Goal: Task Accomplishment & Management: Manage account settings

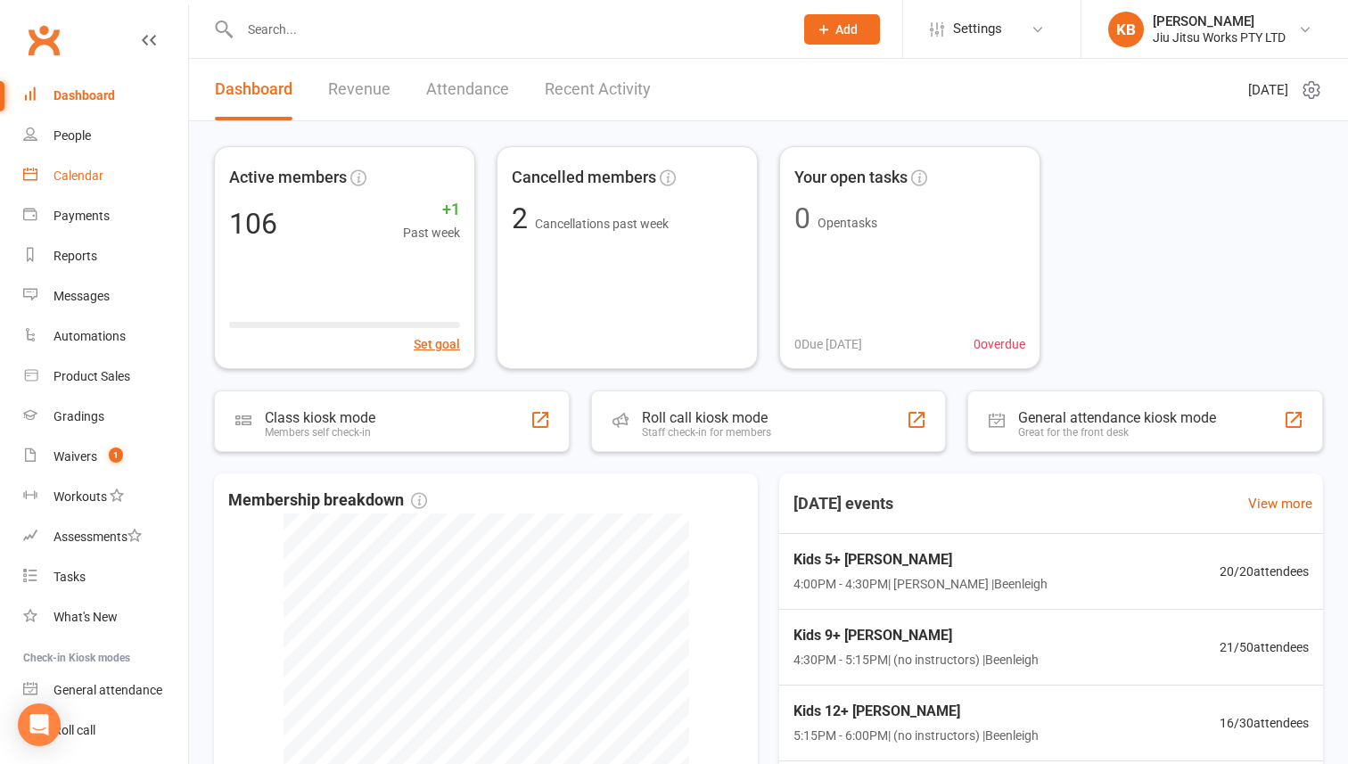
click at [86, 173] on div "Calendar" at bounding box center [78, 176] width 50 height 14
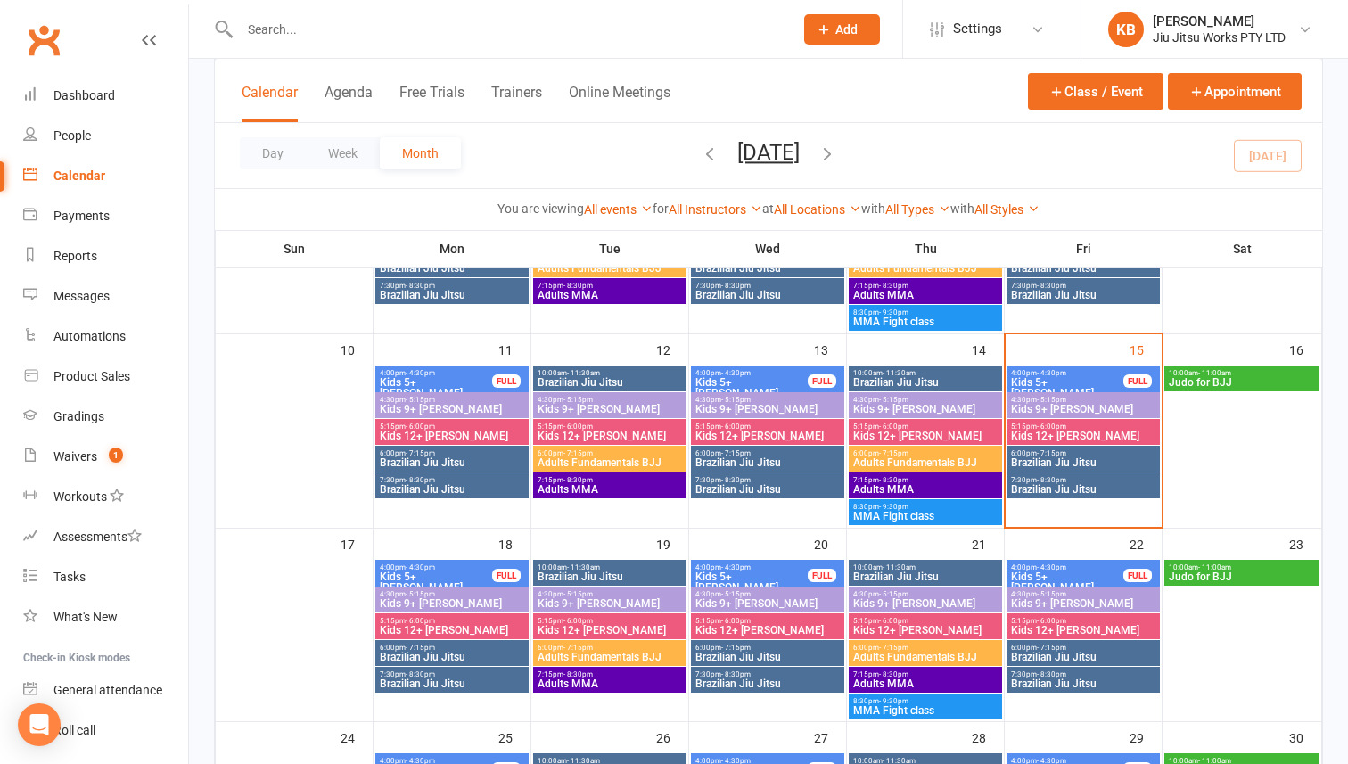
scroll to position [445, 0]
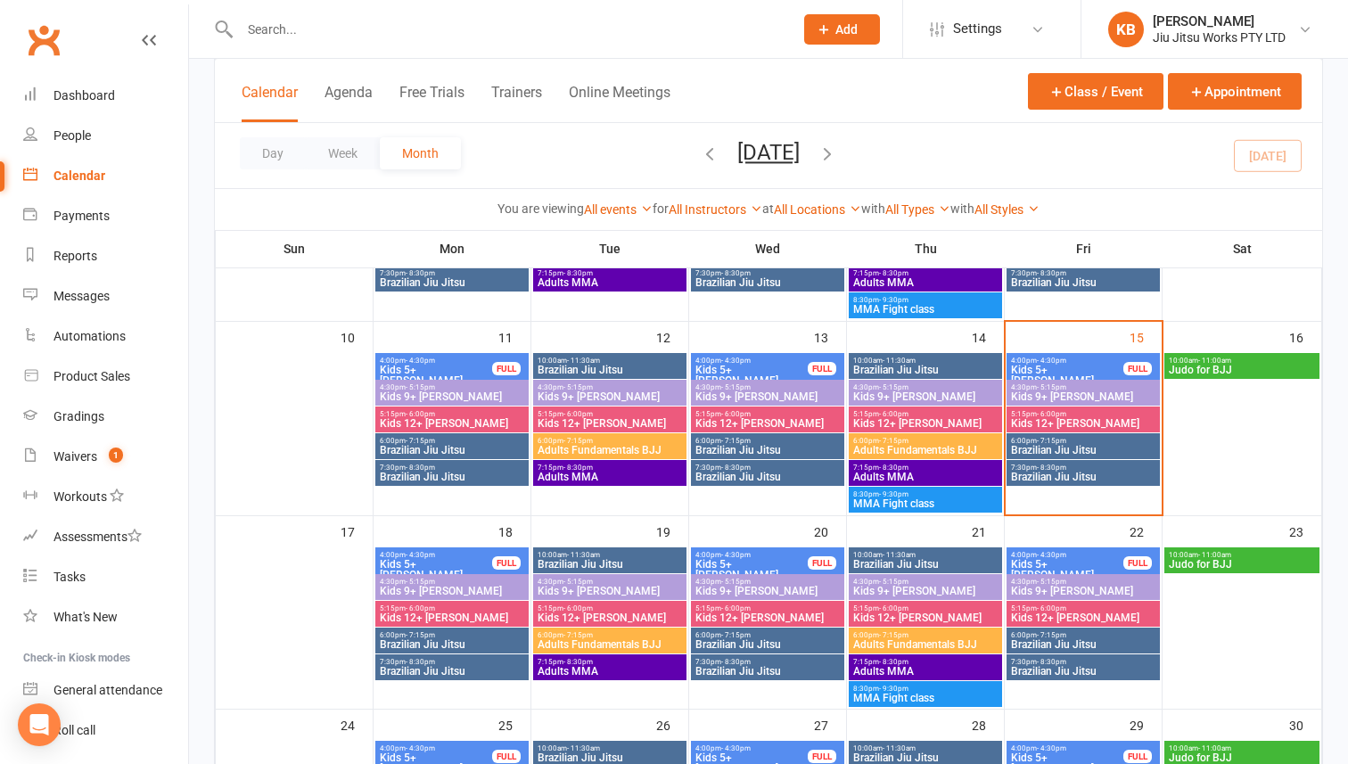
click at [1042, 366] on span "Kids 5+ [PERSON_NAME]" at bounding box center [1067, 375] width 114 height 21
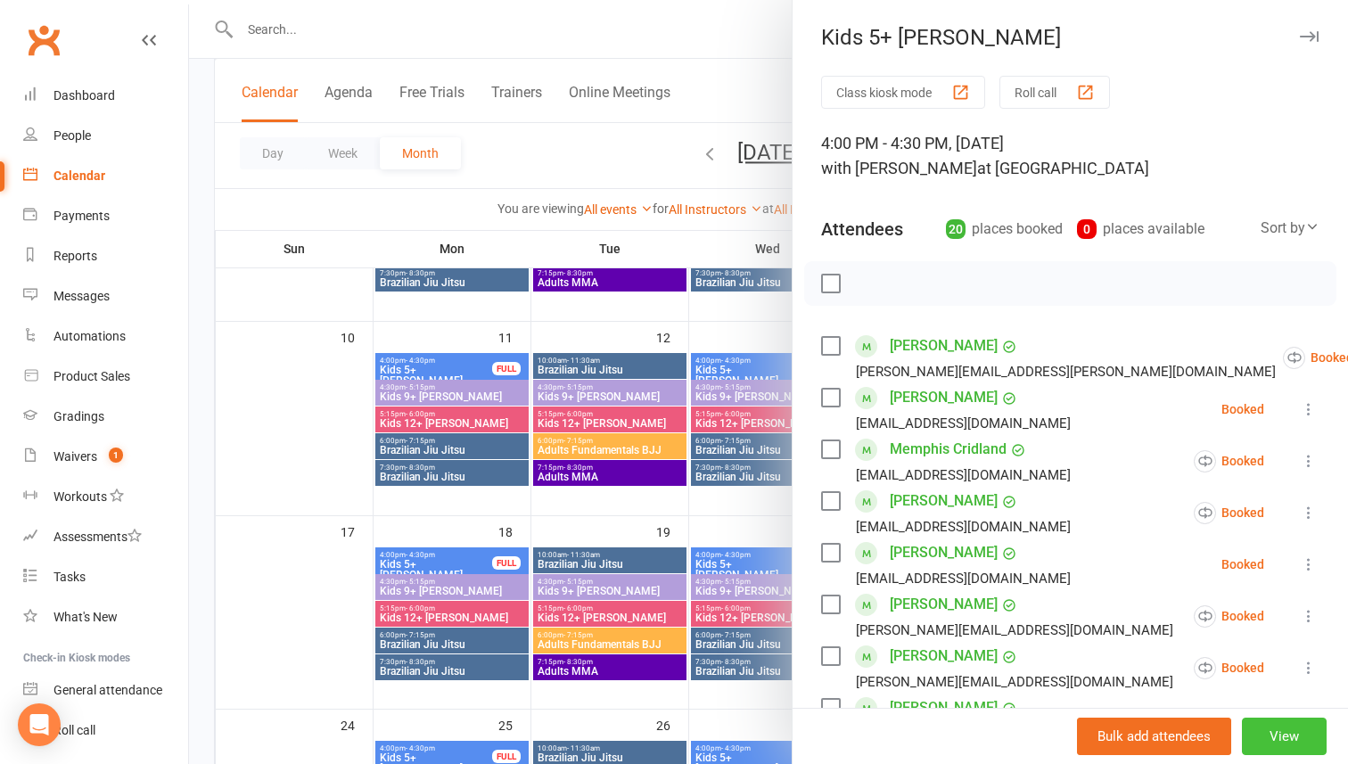
click at [1279, 736] on button "View" at bounding box center [1284, 736] width 85 height 37
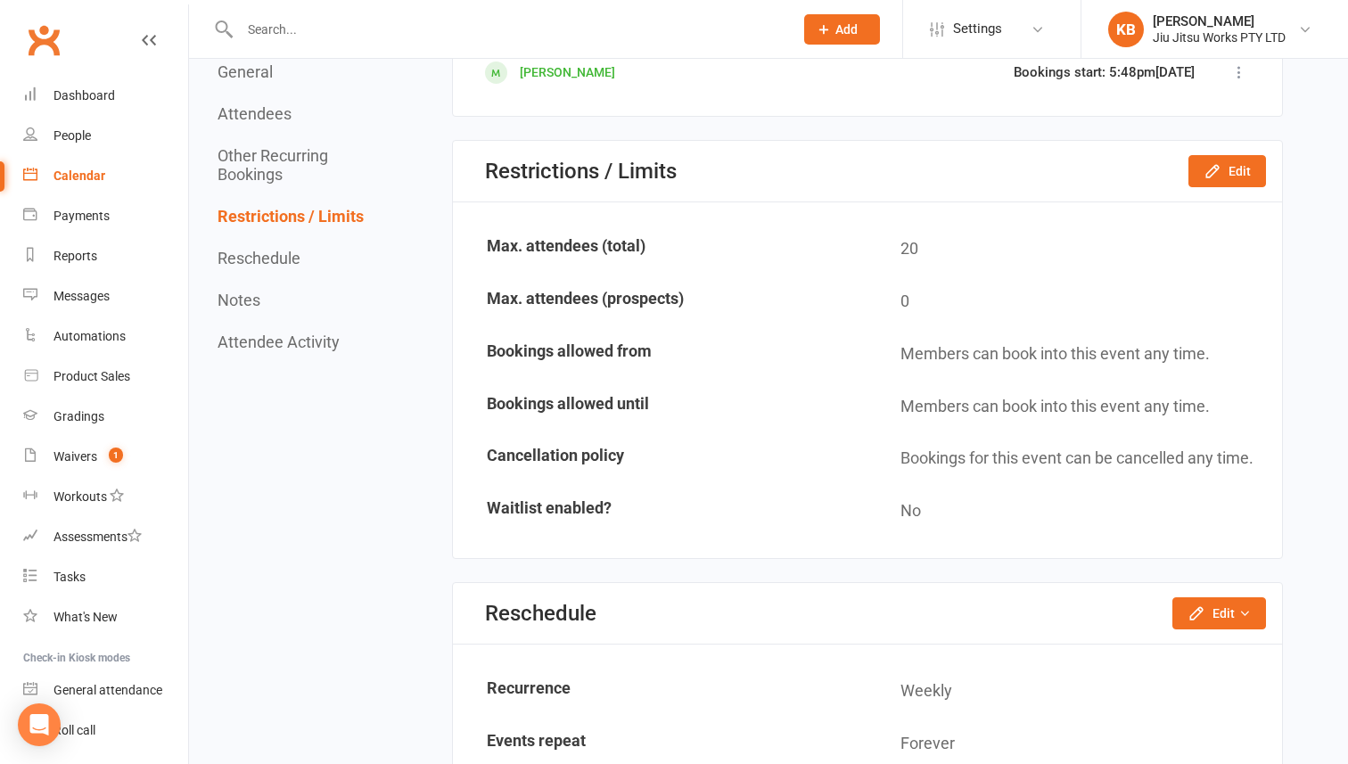
scroll to position [2310, 0]
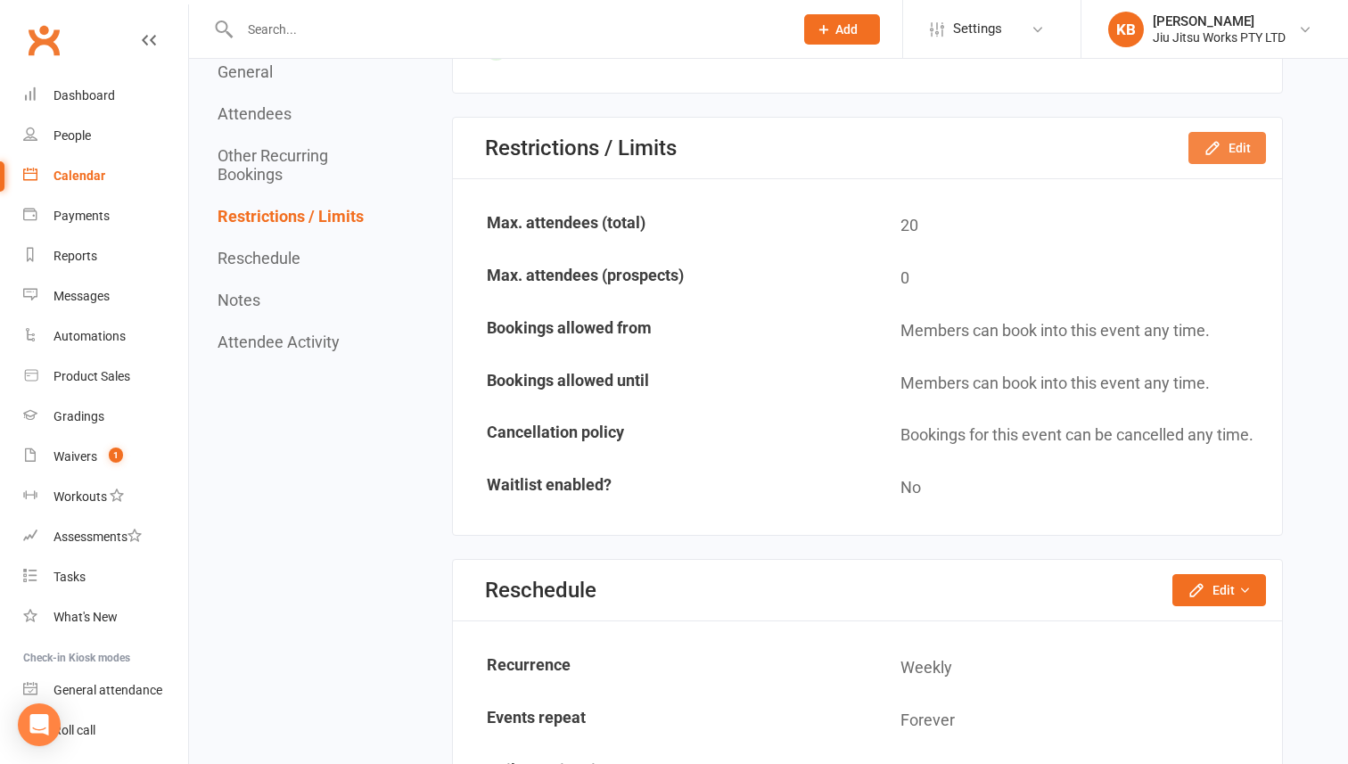
click at [1207, 156] on icon "button" at bounding box center [1213, 148] width 18 height 18
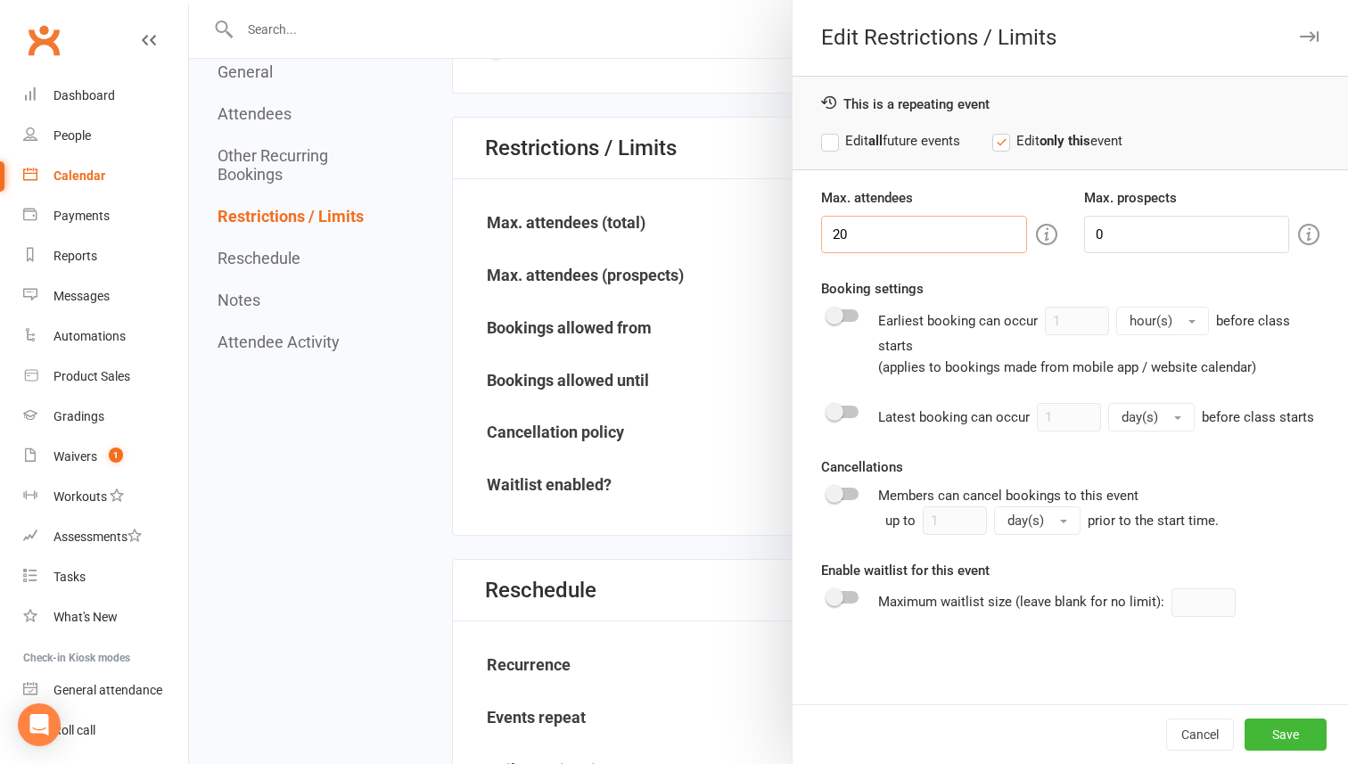
click at [867, 233] on input "20" at bounding box center [924, 234] width 206 height 37
type input "2"
type input "30"
click at [1276, 730] on button "Save" at bounding box center [1286, 735] width 82 height 32
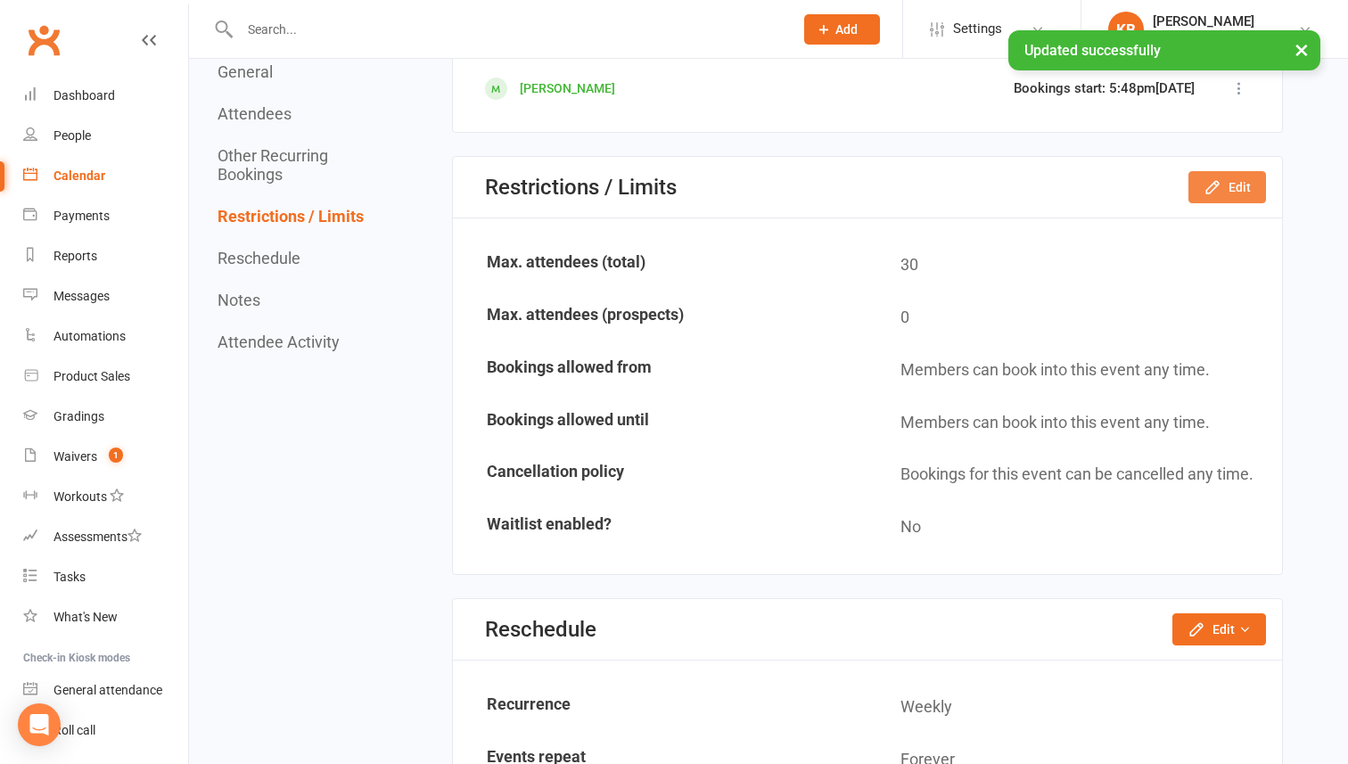
click at [1231, 189] on button "Edit" at bounding box center [1228, 187] width 78 height 32
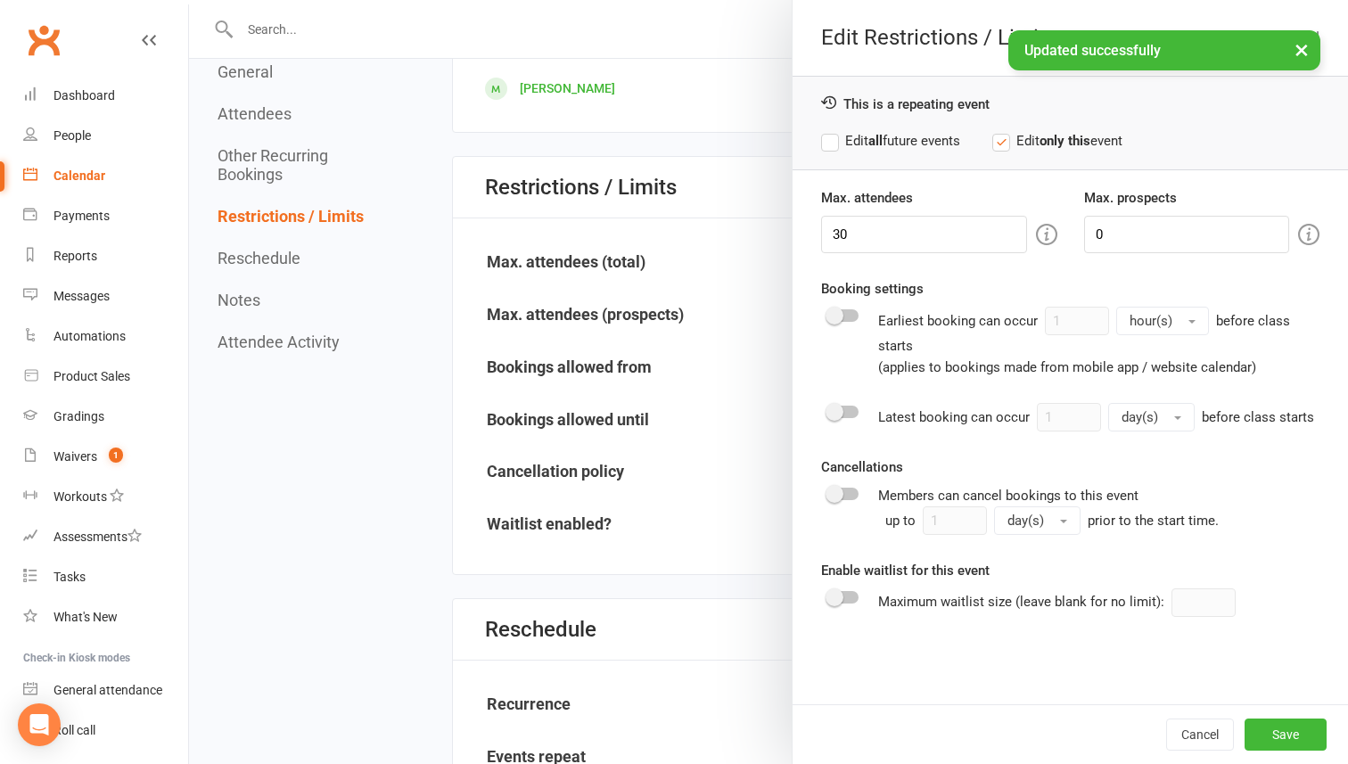
click at [834, 142] on label "Edit all future events" at bounding box center [890, 140] width 139 height 21
click at [1277, 724] on button "Save" at bounding box center [1286, 735] width 82 height 32
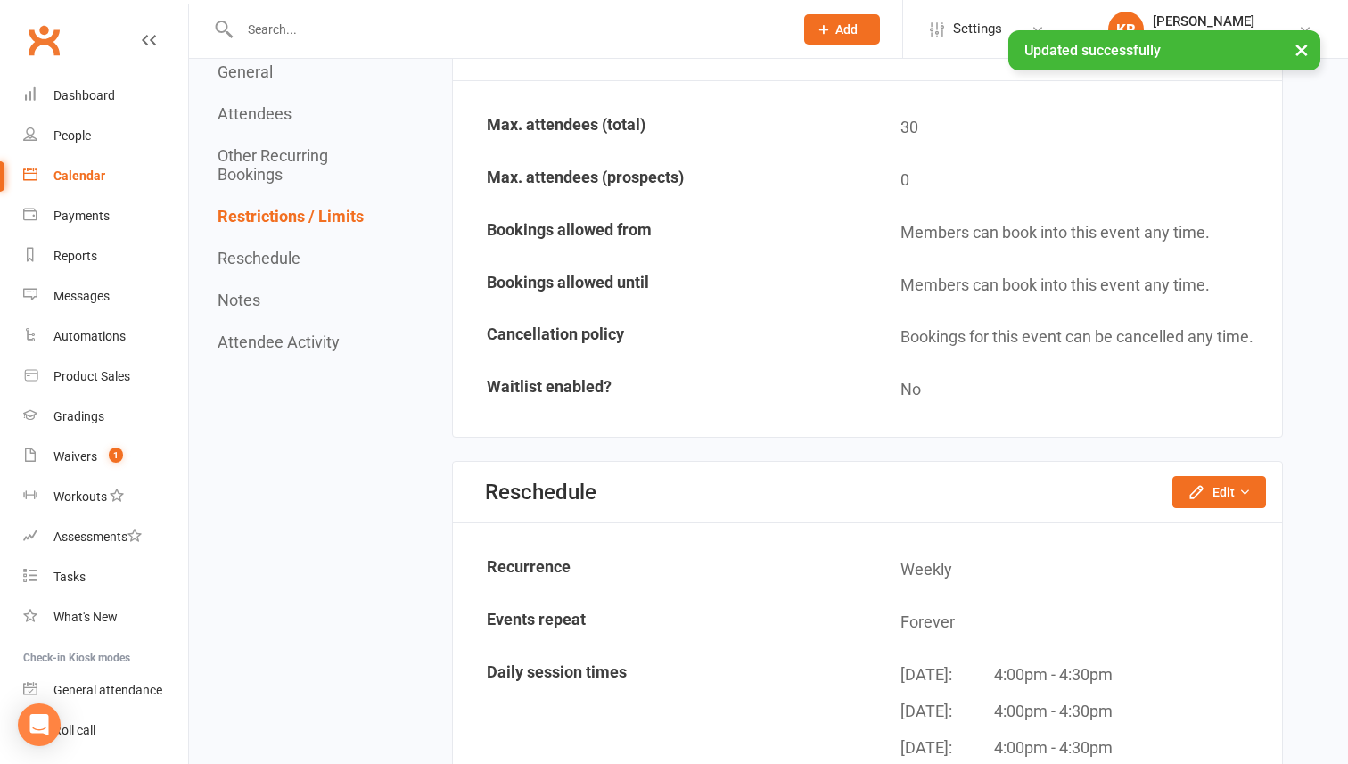
scroll to position [2435, 0]
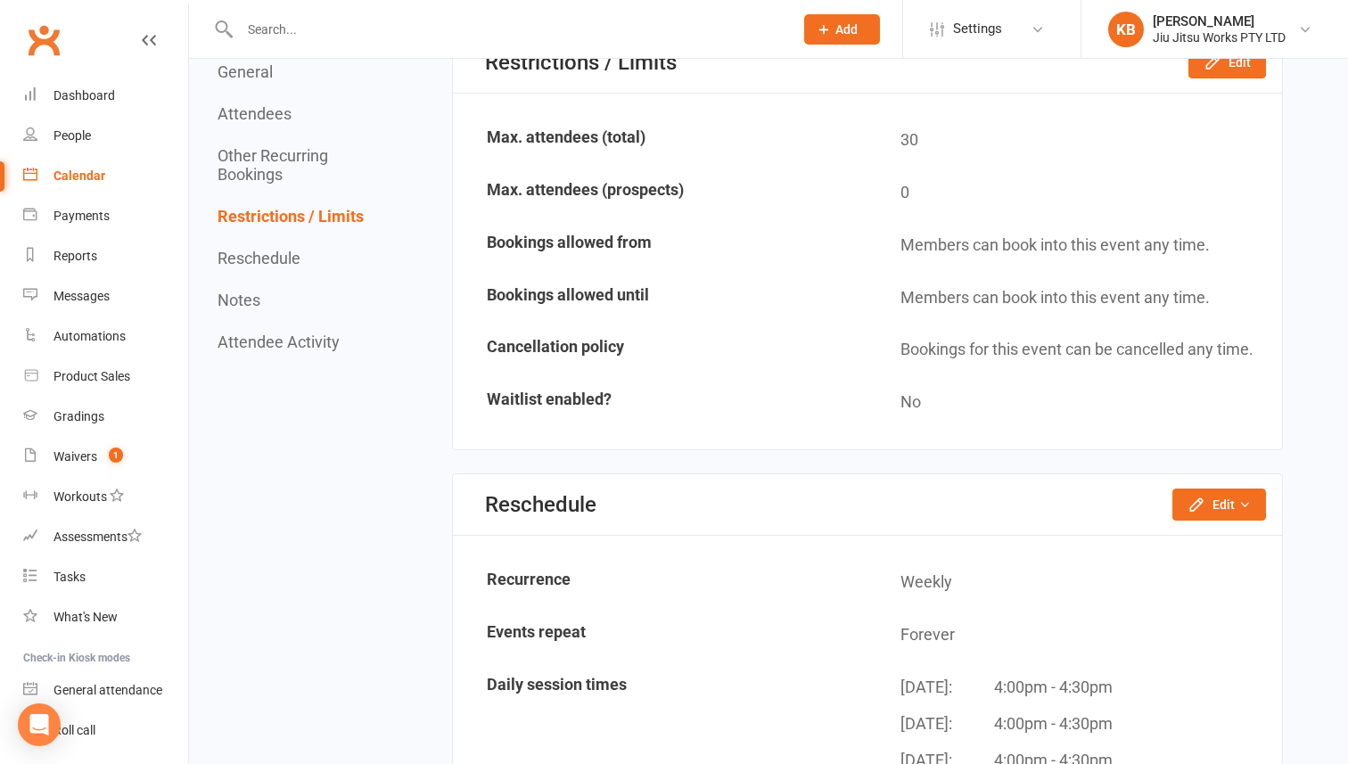
click at [66, 169] on div "Calendar" at bounding box center [79, 176] width 52 height 14
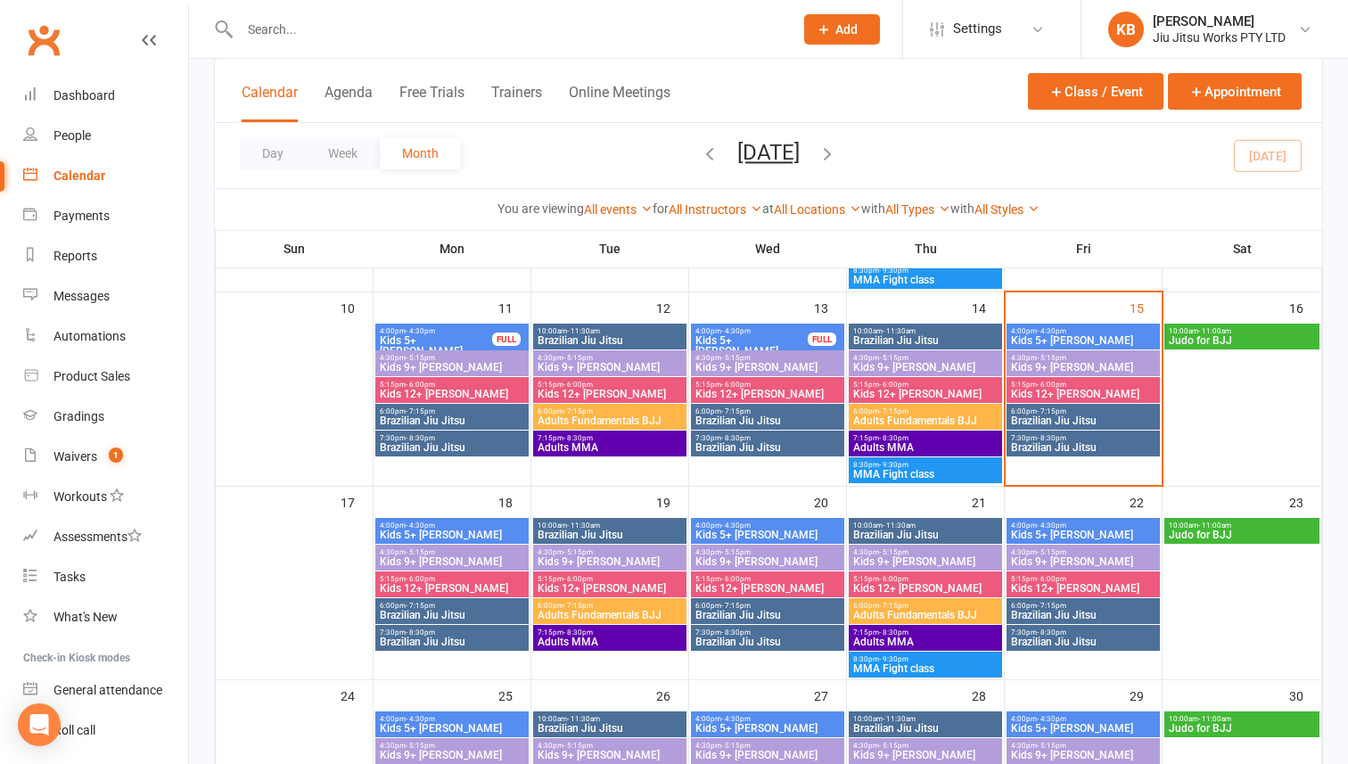
scroll to position [490, 0]
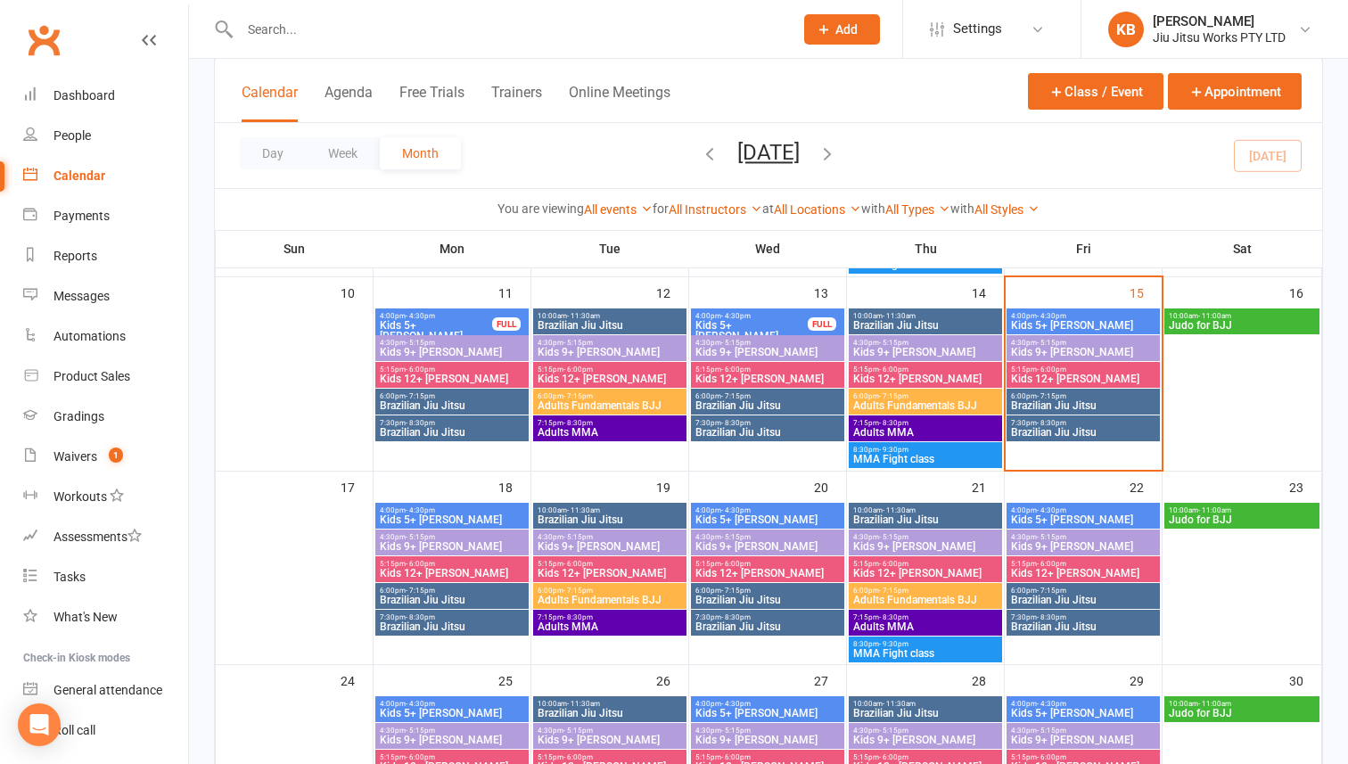
click at [1064, 325] on span "Kids 5+ [PERSON_NAME]" at bounding box center [1083, 325] width 146 height 11
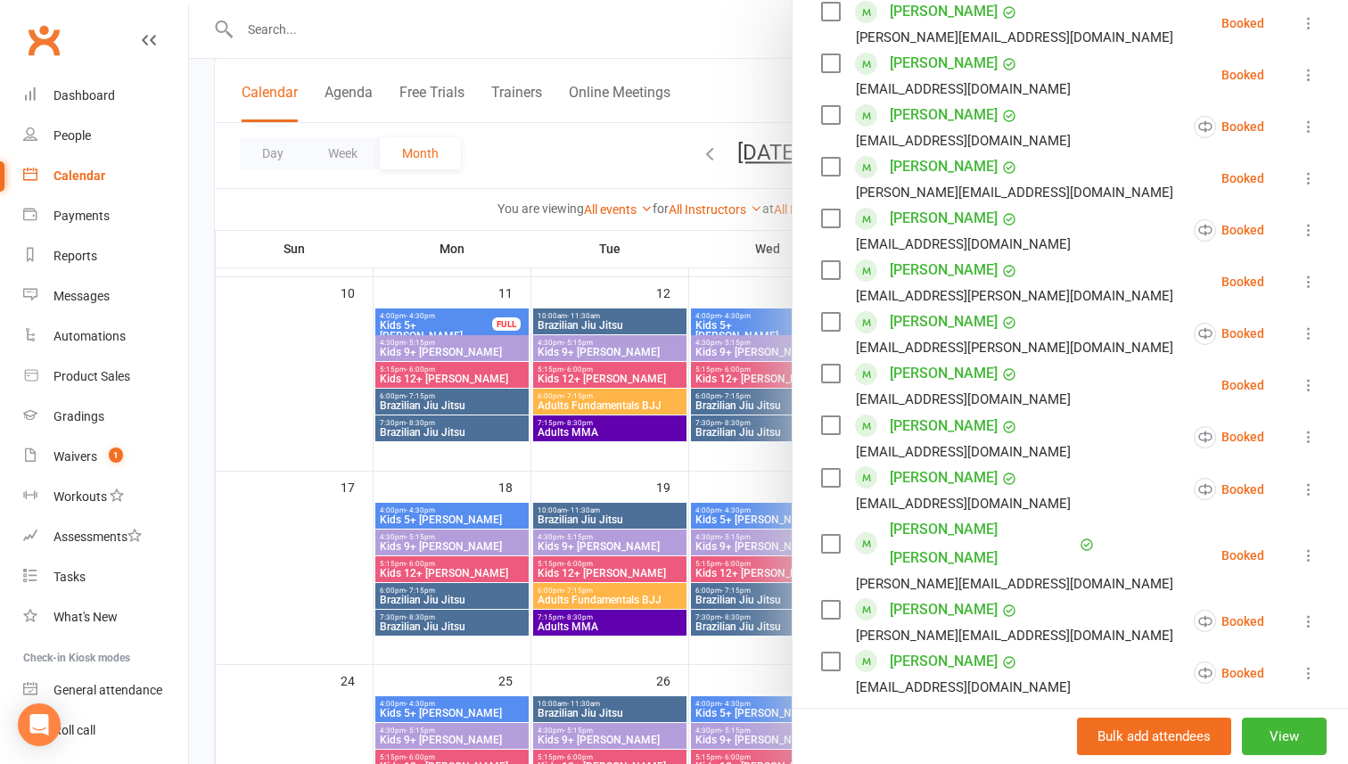
scroll to position [699, 0]
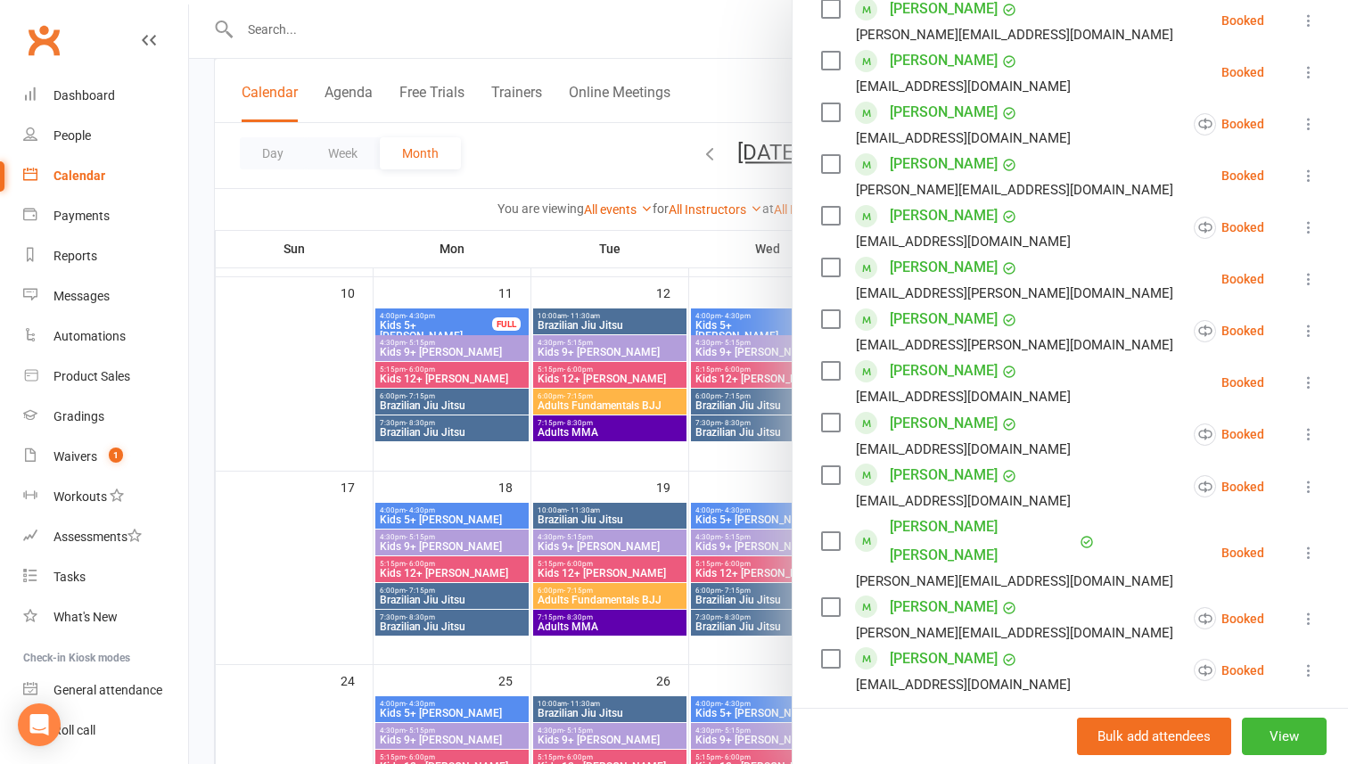
click at [746, 107] on div at bounding box center [768, 382] width 1159 height 764
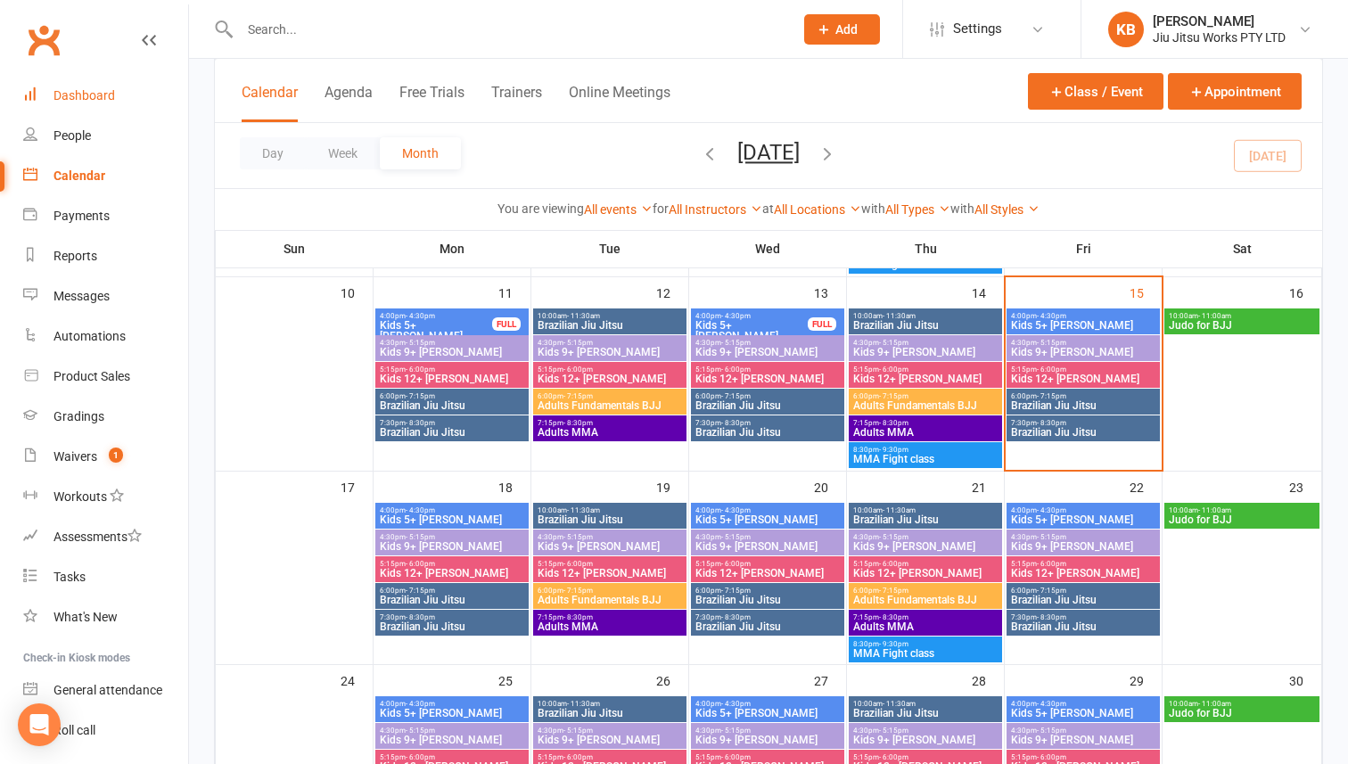
click at [59, 89] on div "Dashboard" at bounding box center [84, 95] width 62 height 14
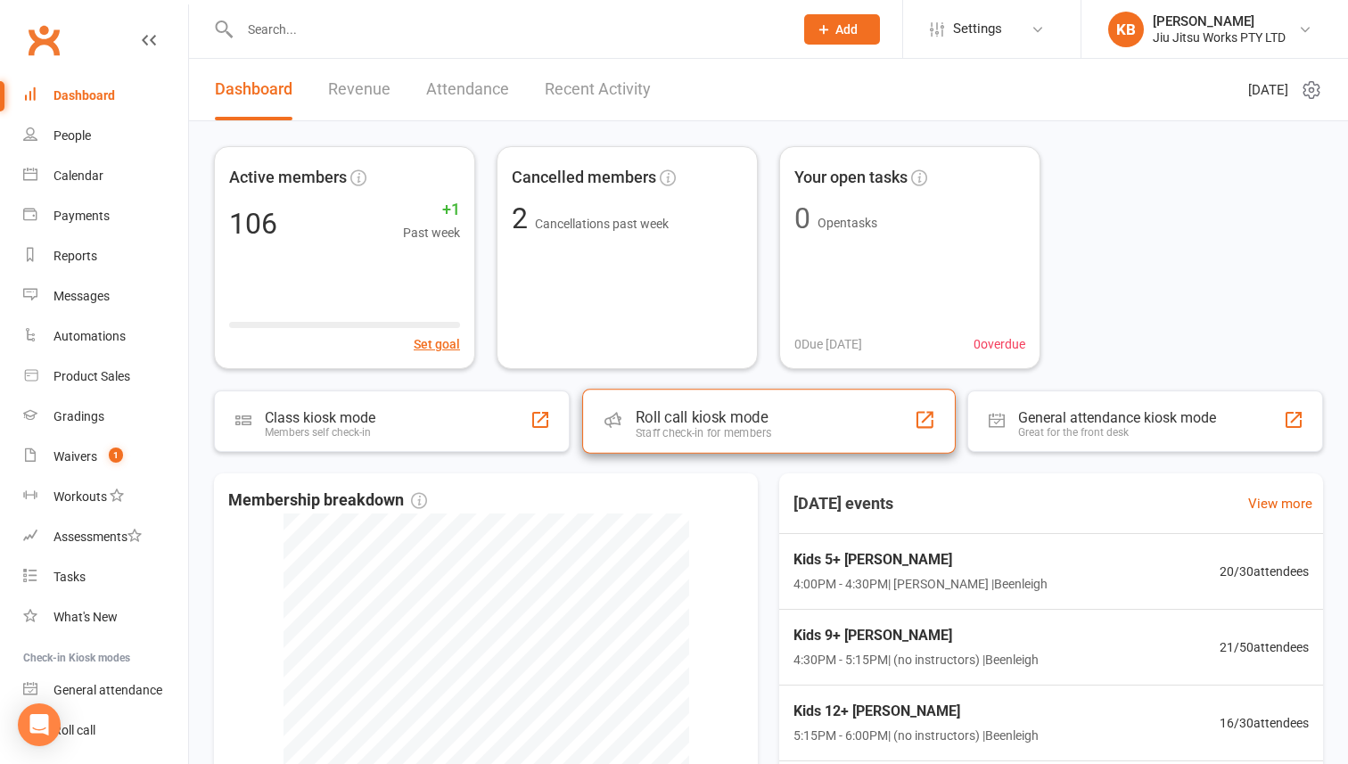
click at [802, 434] on div "Roll call kiosk mode Staff check-in for members" at bounding box center [769, 421] width 374 height 64
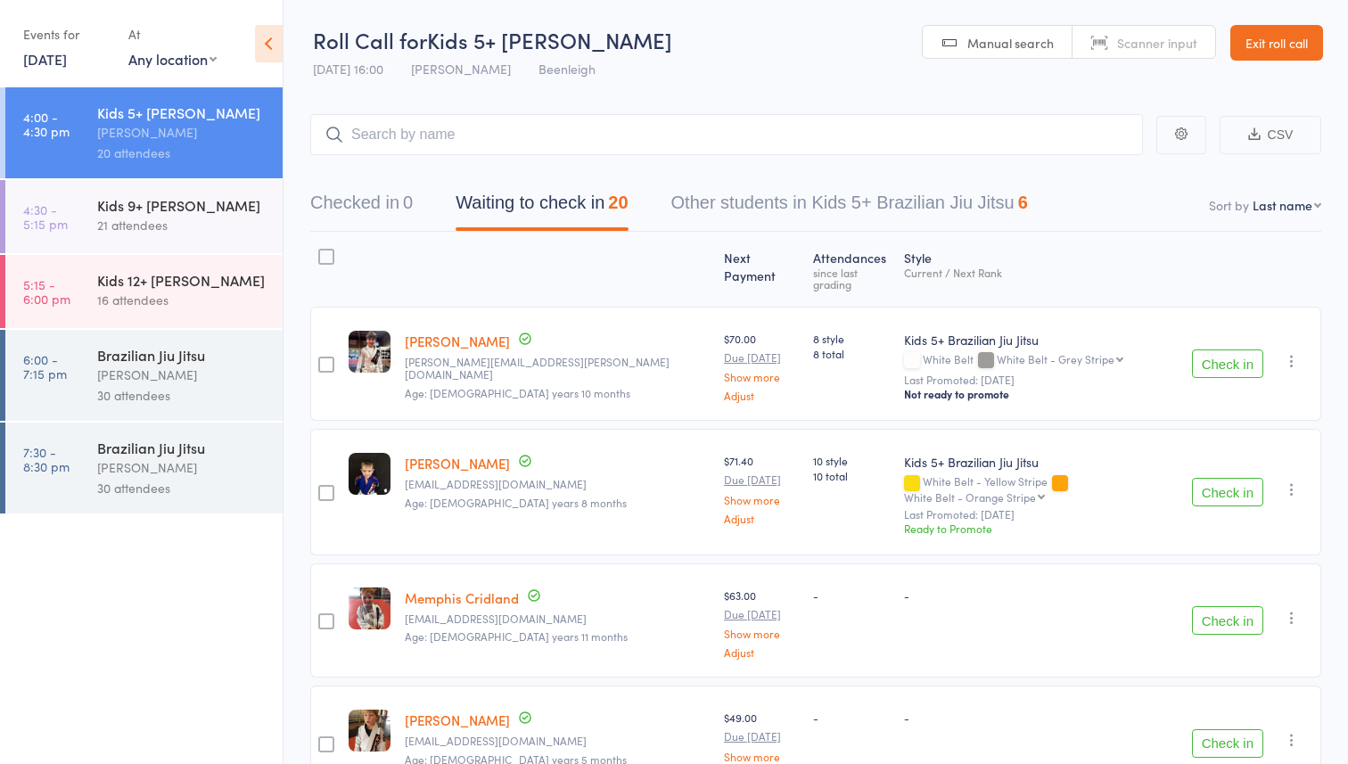
click at [1273, 206] on select "First name Last name Birthday [DATE]? Behind on payments? Check in time Next pa…" at bounding box center [1287, 205] width 69 height 18
click at [1287, 205] on select "First name Last name Birthday today? Behind on payments? Check in time Next pay…" at bounding box center [1287, 205] width 69 height 18
select select "10"
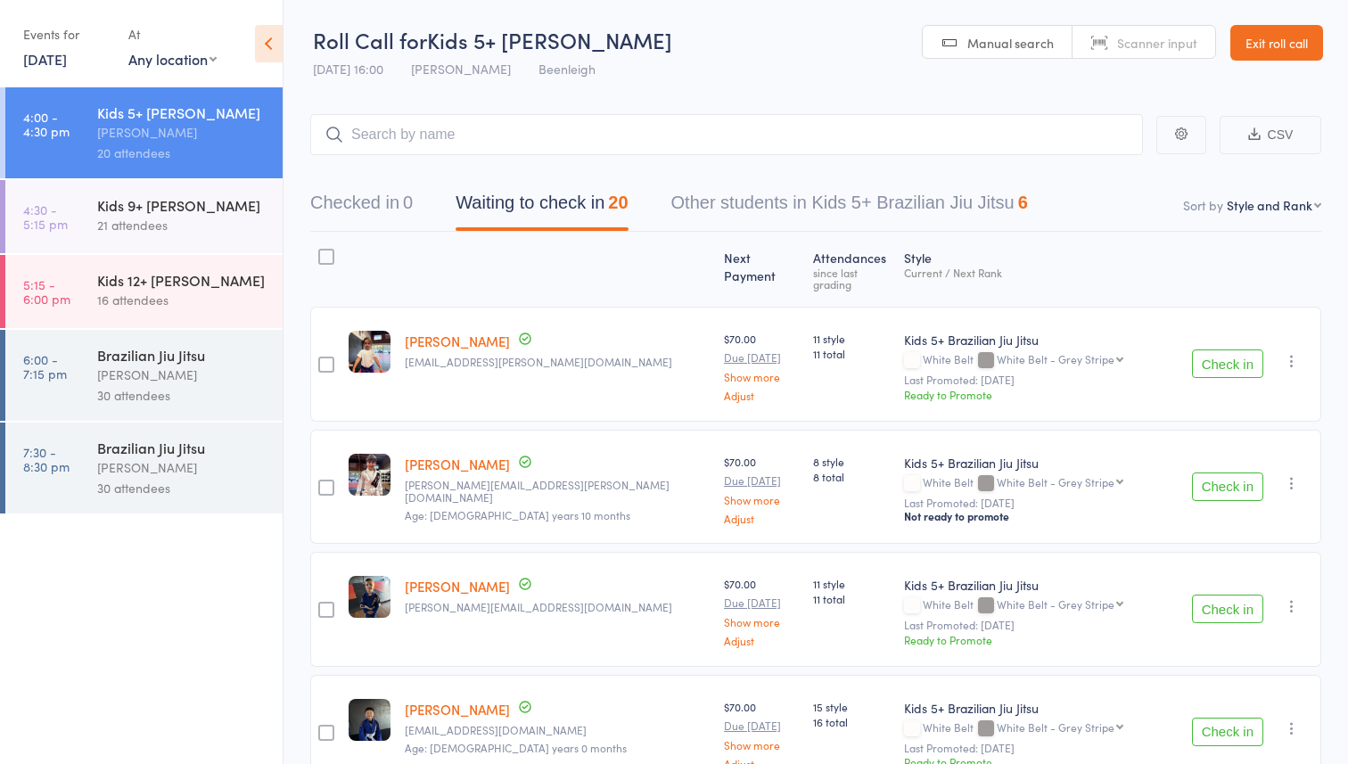
click at [1308, 33] on link "Exit roll call" at bounding box center [1276, 43] width 93 height 36
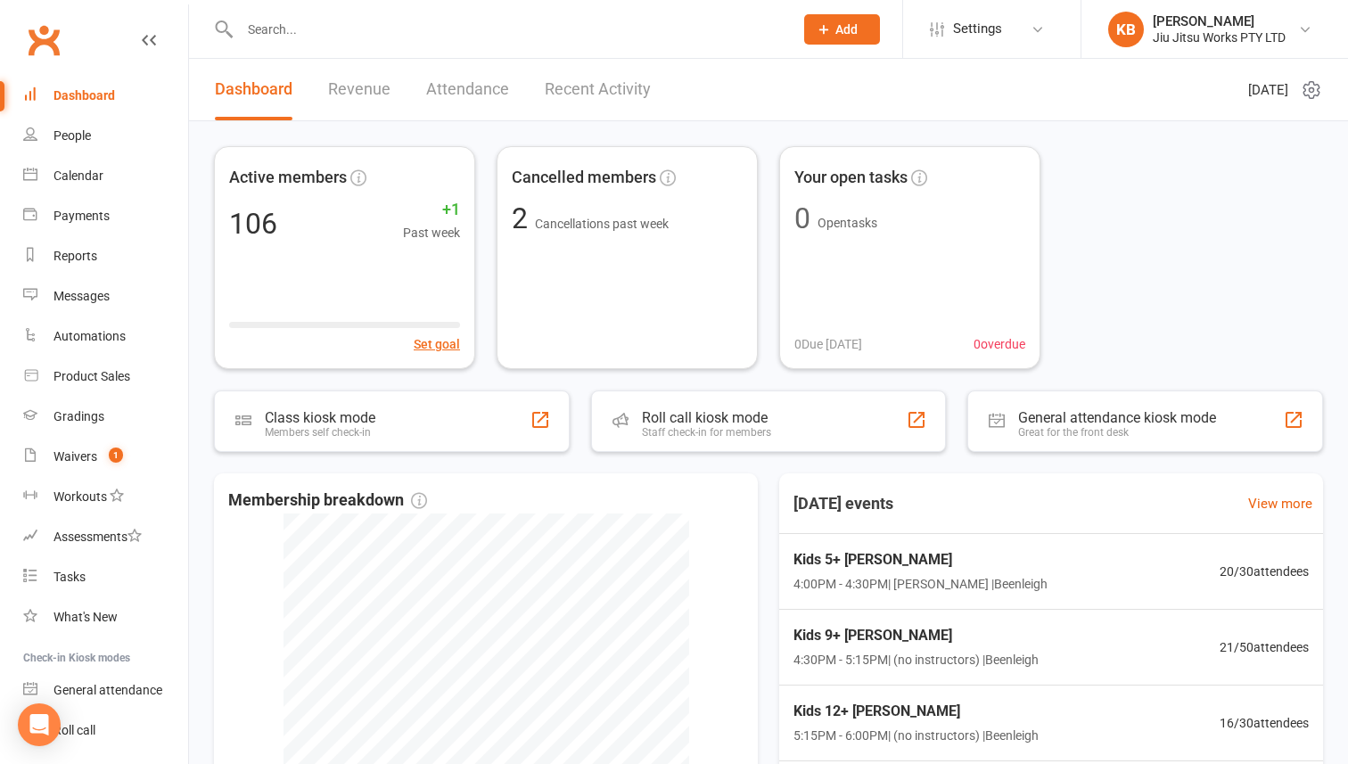
click at [263, 31] on input "text" at bounding box center [507, 29] width 547 height 25
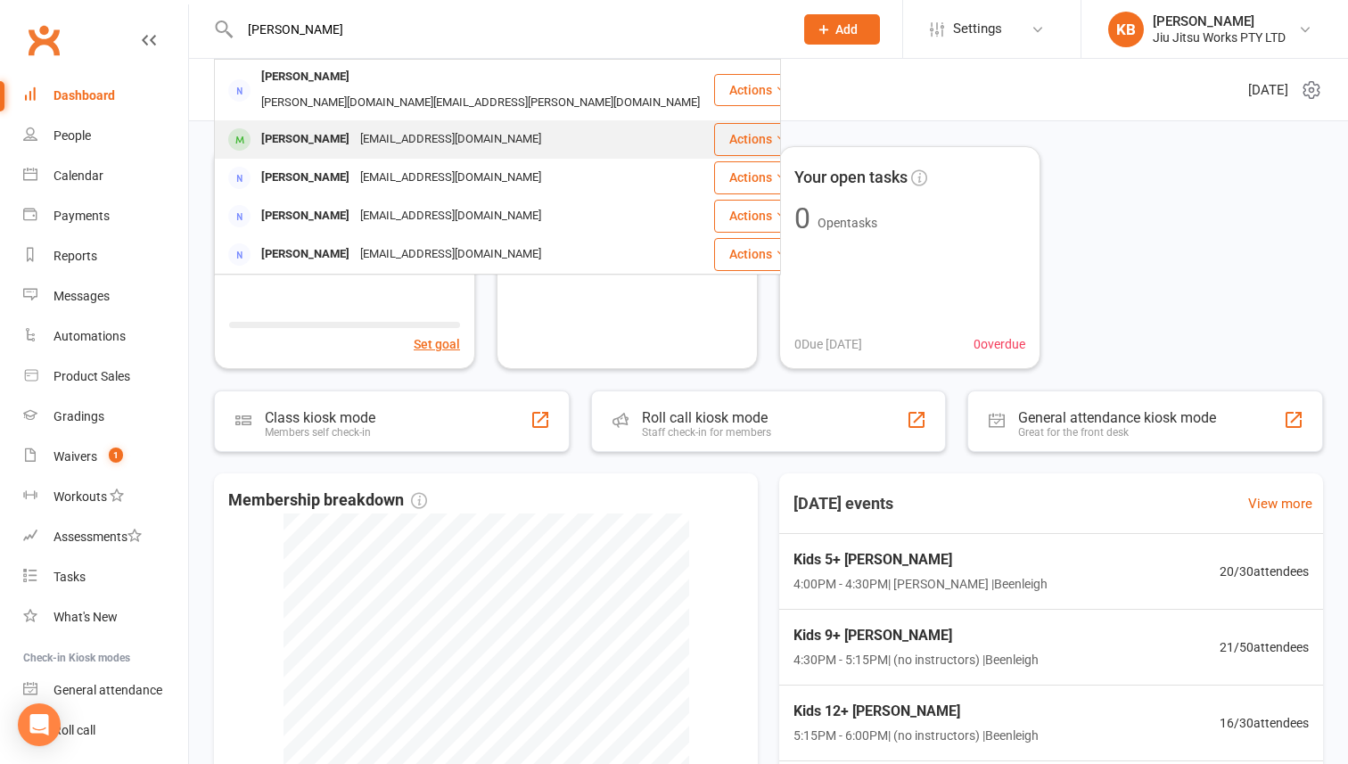
type input "anna"
click at [300, 127] on div "Anna-Rae Cridland" at bounding box center [305, 140] width 99 height 26
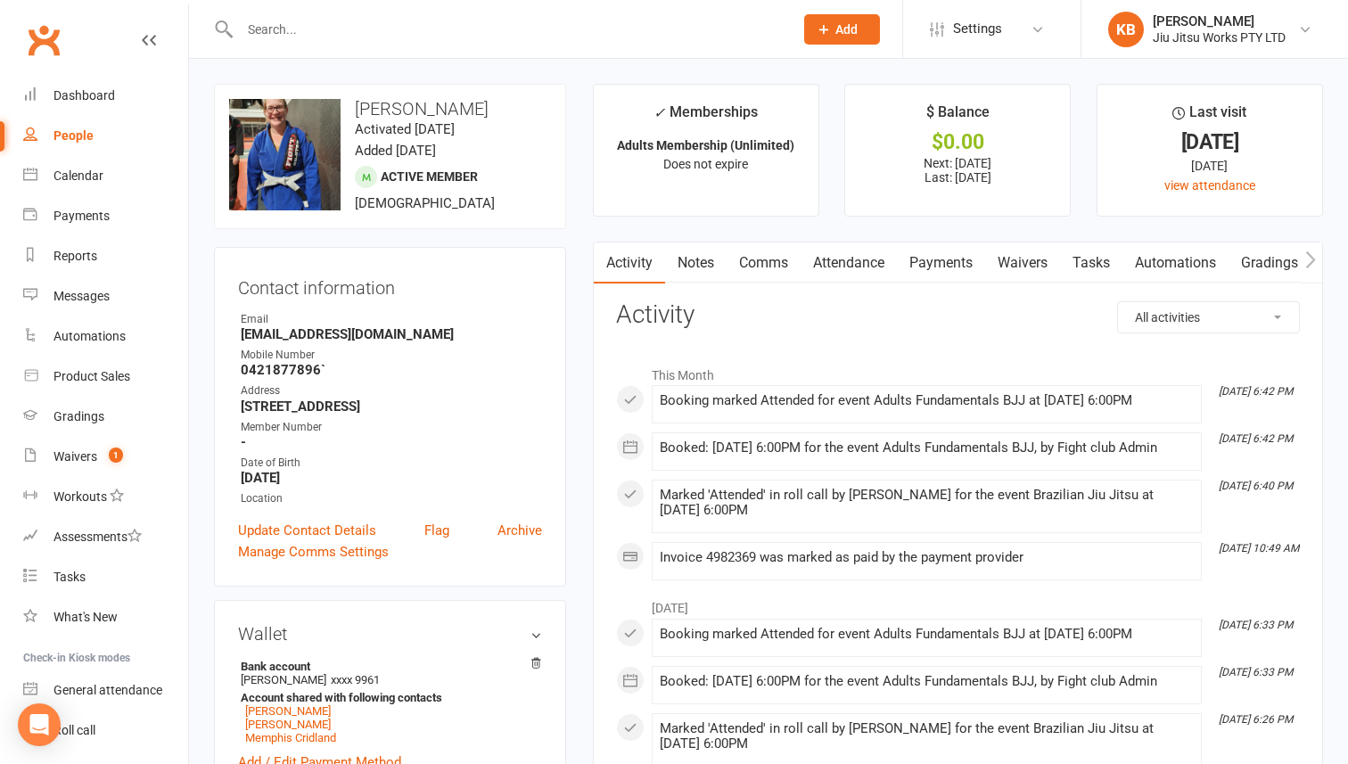
click at [777, 272] on link "Comms" at bounding box center [764, 263] width 74 height 41
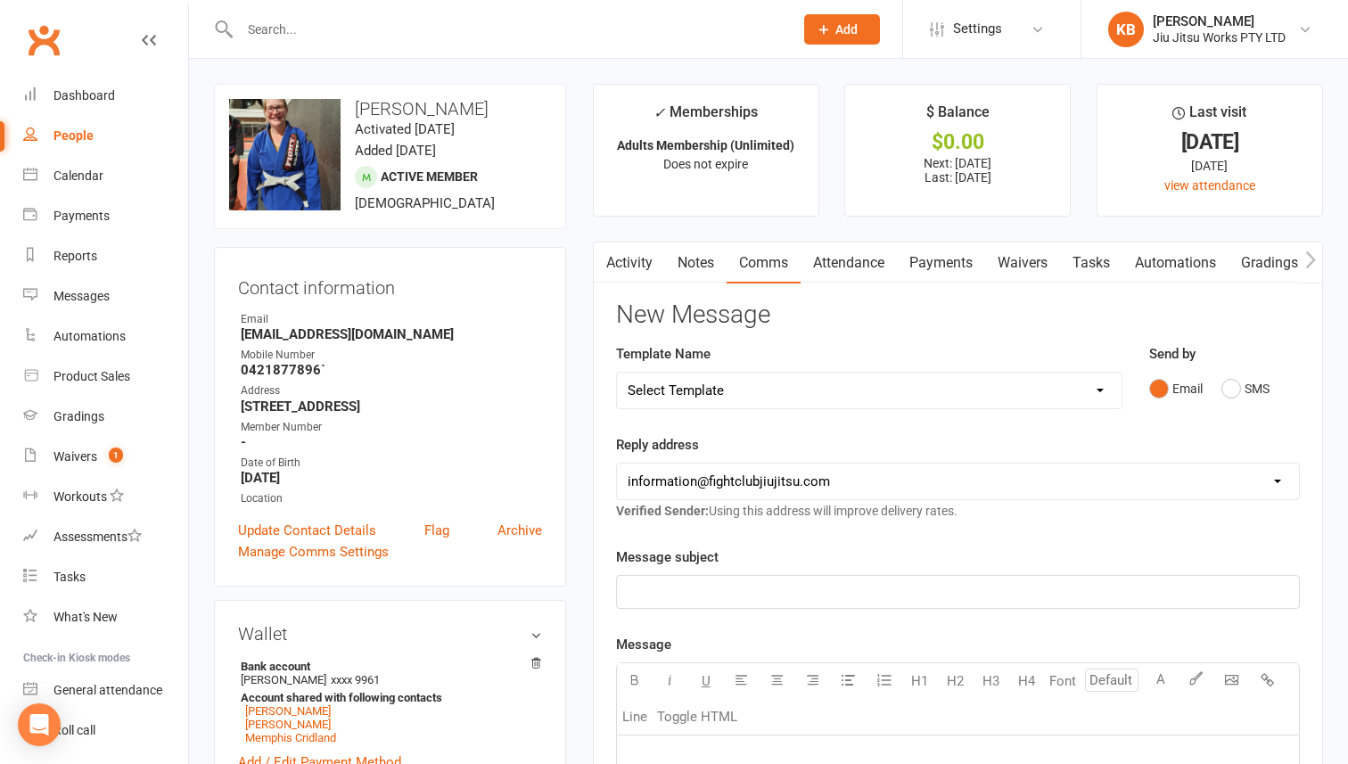
click at [787, 484] on select "hello@clubworx.com information@fightclubjiujitsu.com shane@alphasg.com.au" at bounding box center [958, 482] width 682 height 36
click at [72, 295] on div "Messages" at bounding box center [81, 296] width 56 height 14
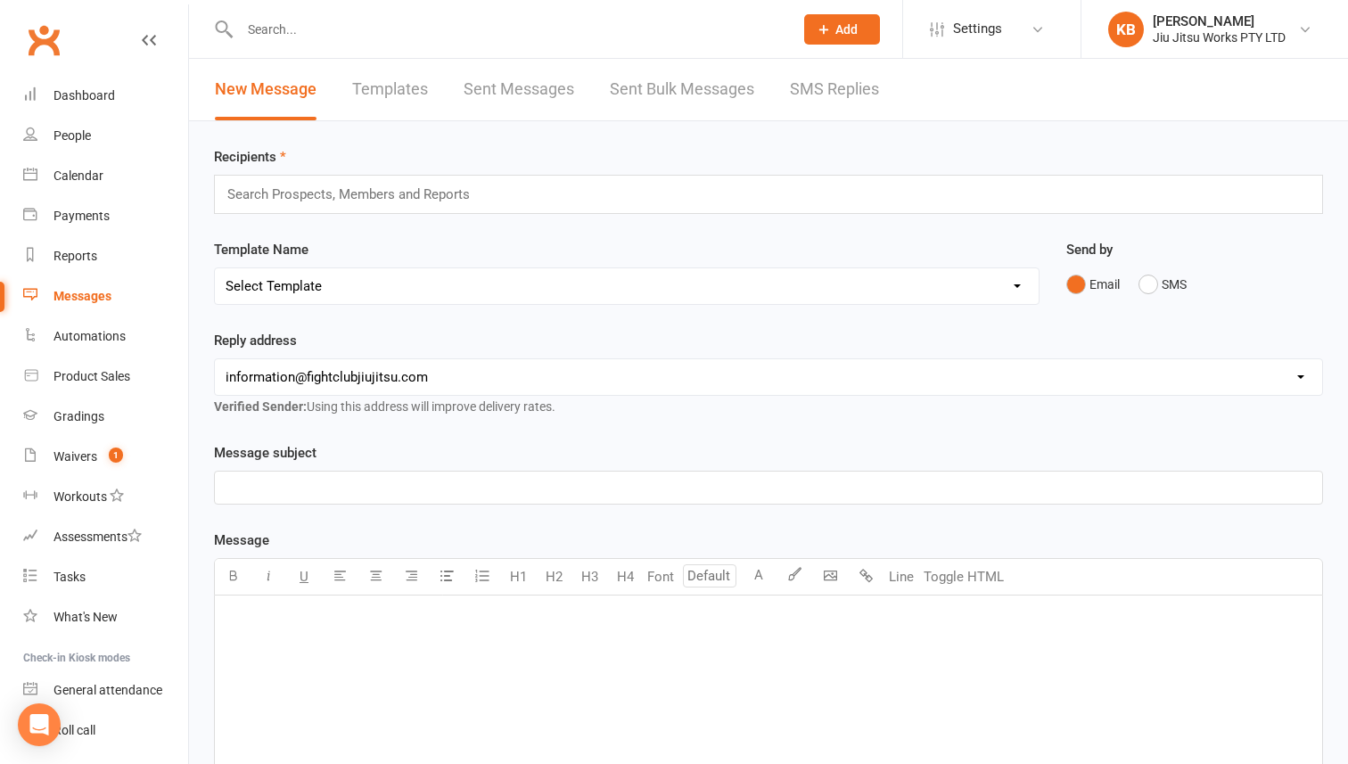
click at [472, 193] on input "text" at bounding box center [356, 194] width 261 height 23
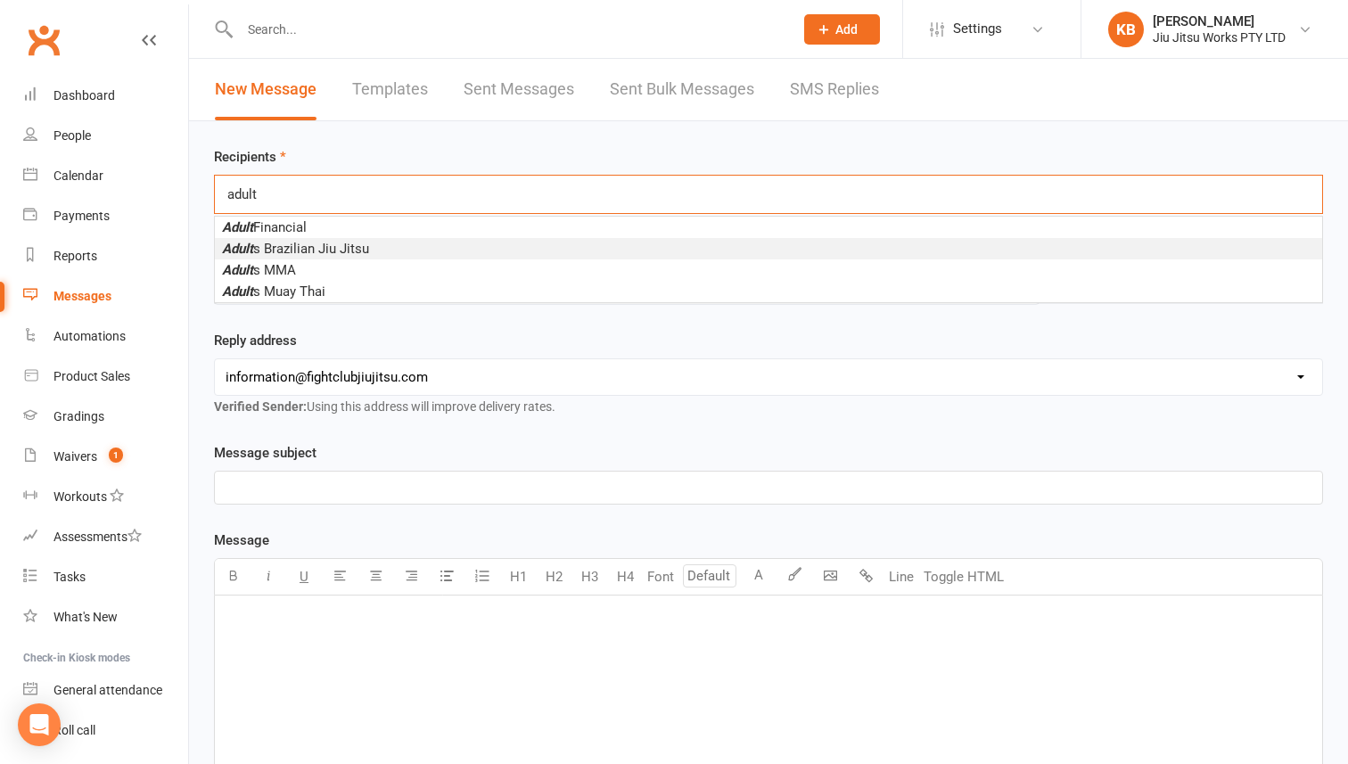
type input "adult"
click at [296, 247] on span "Adult s Brazilian Jiu Jitsu" at bounding box center [295, 249] width 147 height 16
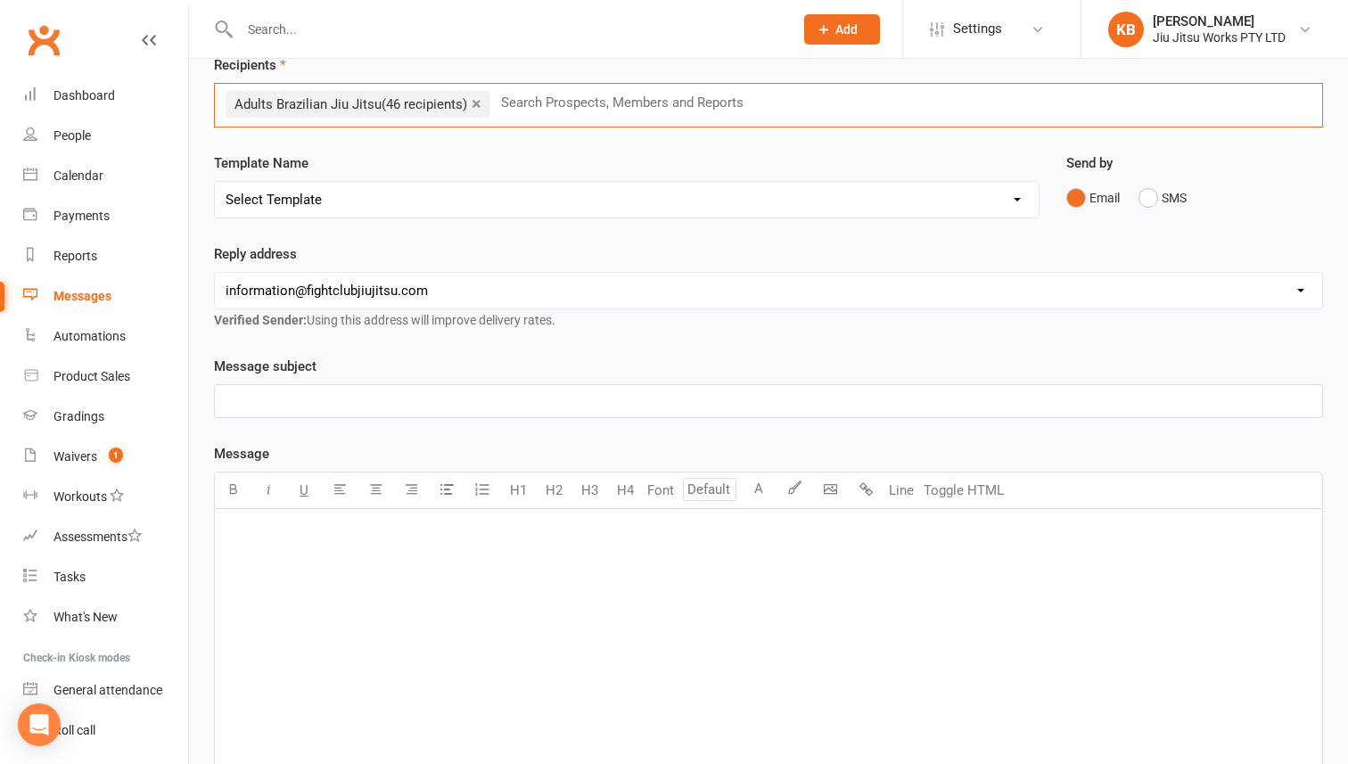
scroll to position [169, 0]
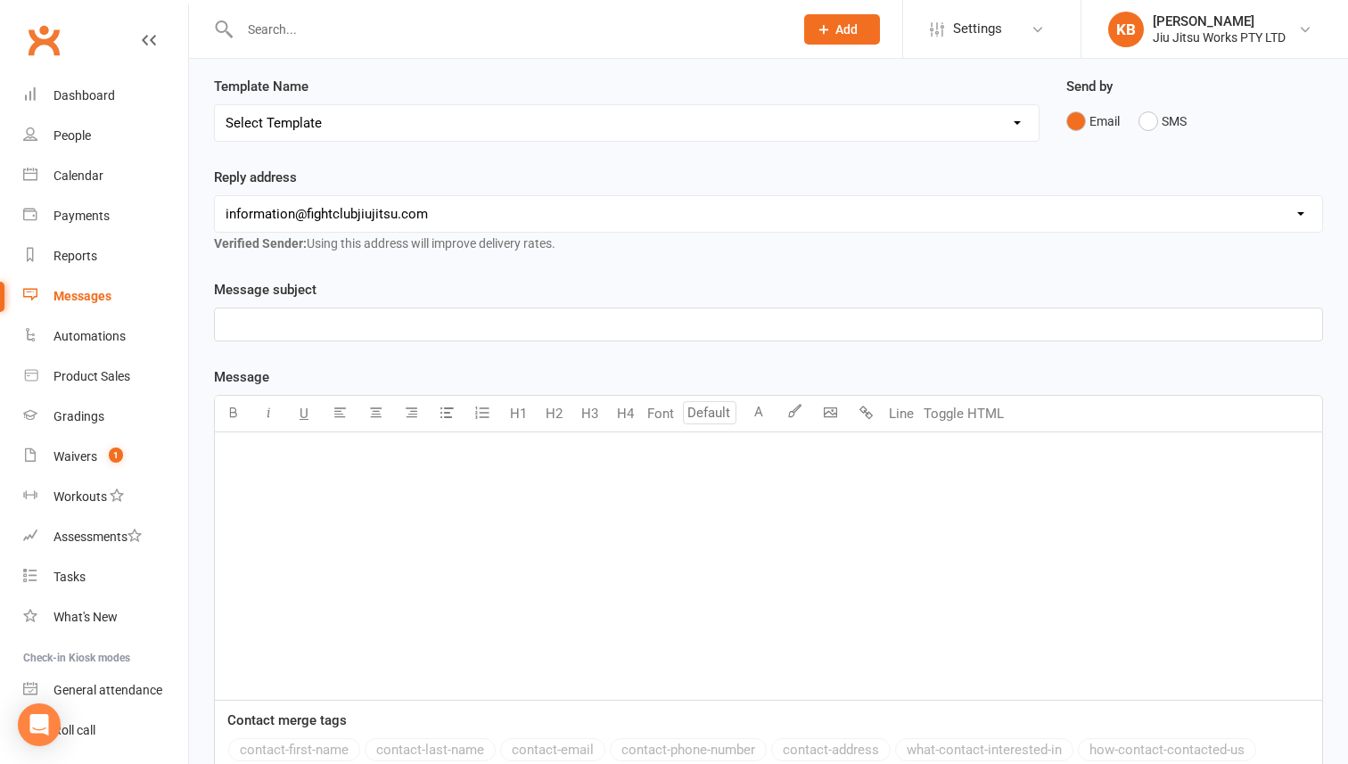
click at [498, 508] on div "﻿" at bounding box center [768, 565] width 1107 height 267
click at [824, 419] on body "Prospect Member Non-attending contact Class / event Appointment Grading event T…" at bounding box center [674, 402] width 1348 height 1133
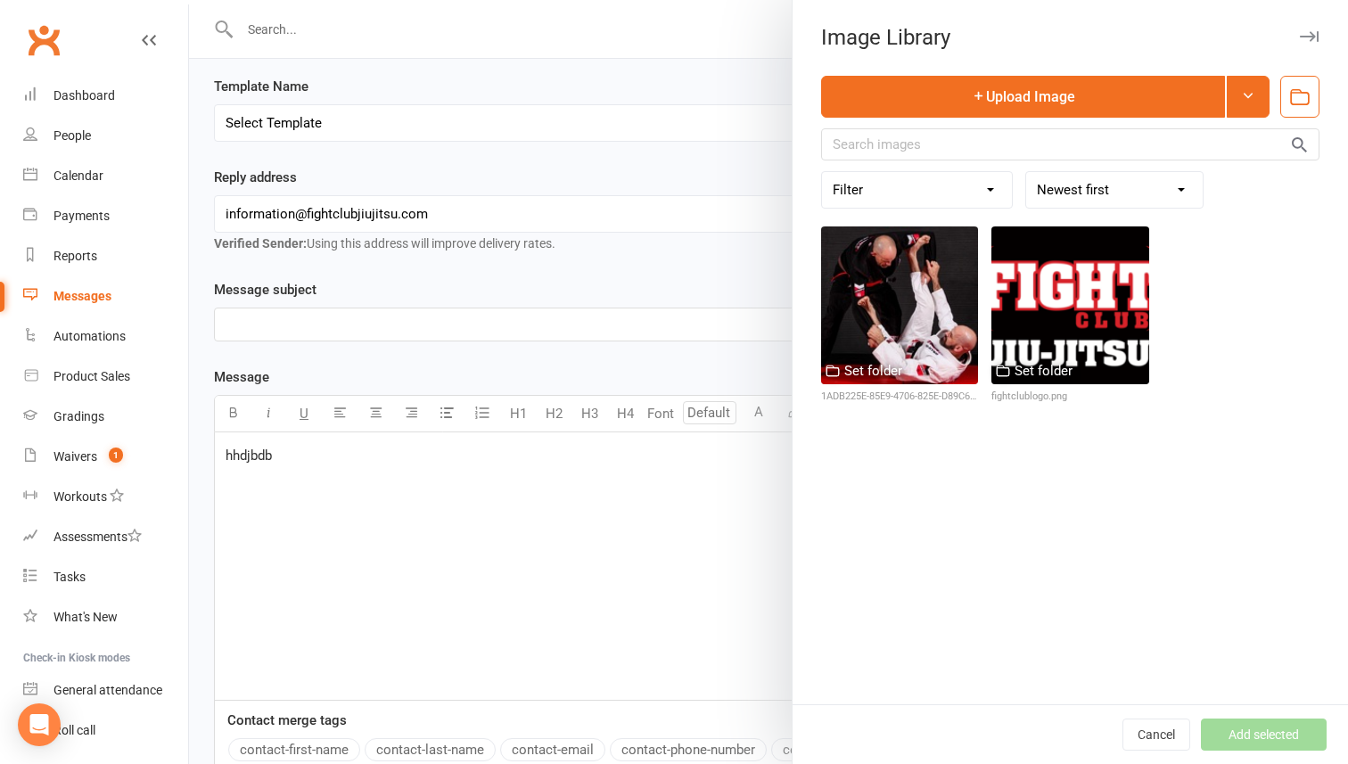
click at [1316, 38] on icon "button" at bounding box center [1309, 36] width 19 height 11
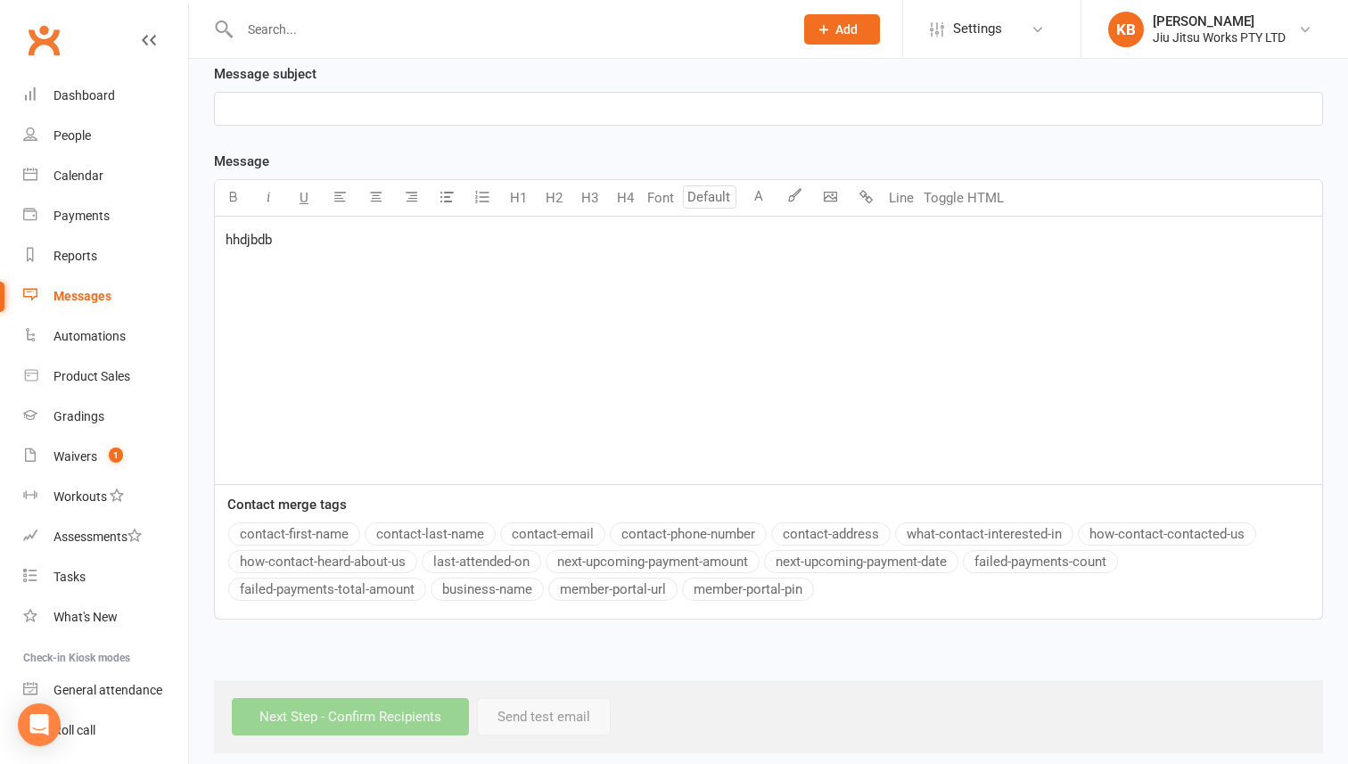
scroll to position [399, 0]
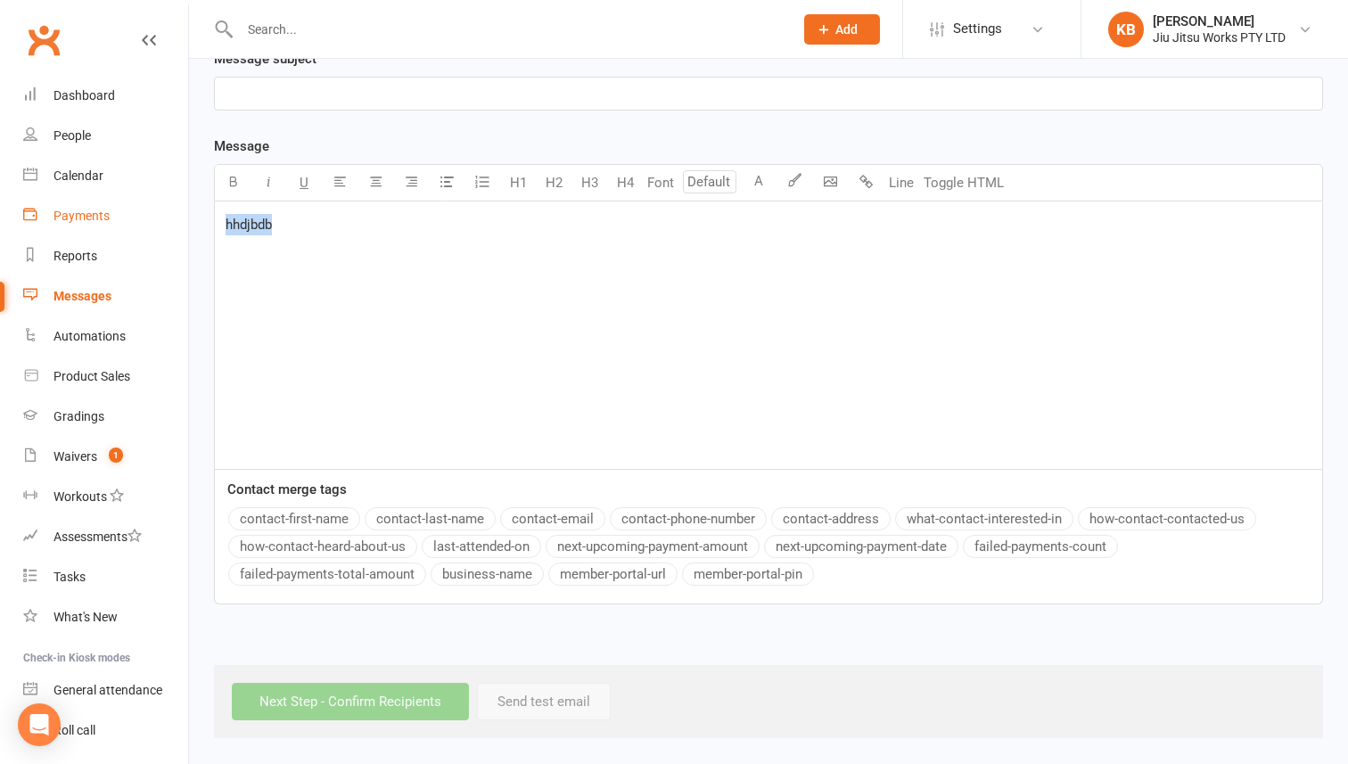
drag, startPoint x: 284, startPoint y: 223, endPoint x: 134, endPoint y: 198, distance: 151.9
click at [134, 198] on ui-view "Prospect Member Non-attending contact Class / event Appointment Grading event T…" at bounding box center [674, 171] width 1348 height 1133
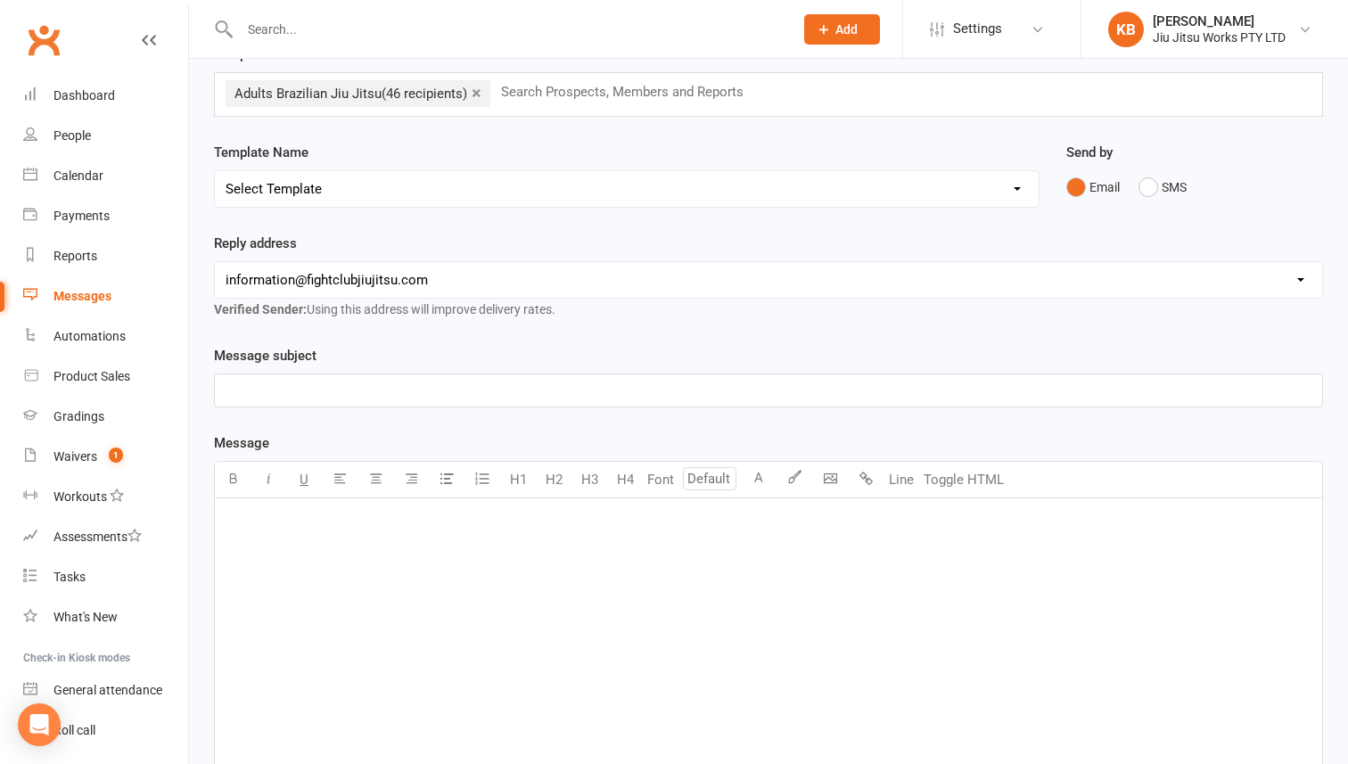
scroll to position [0, 0]
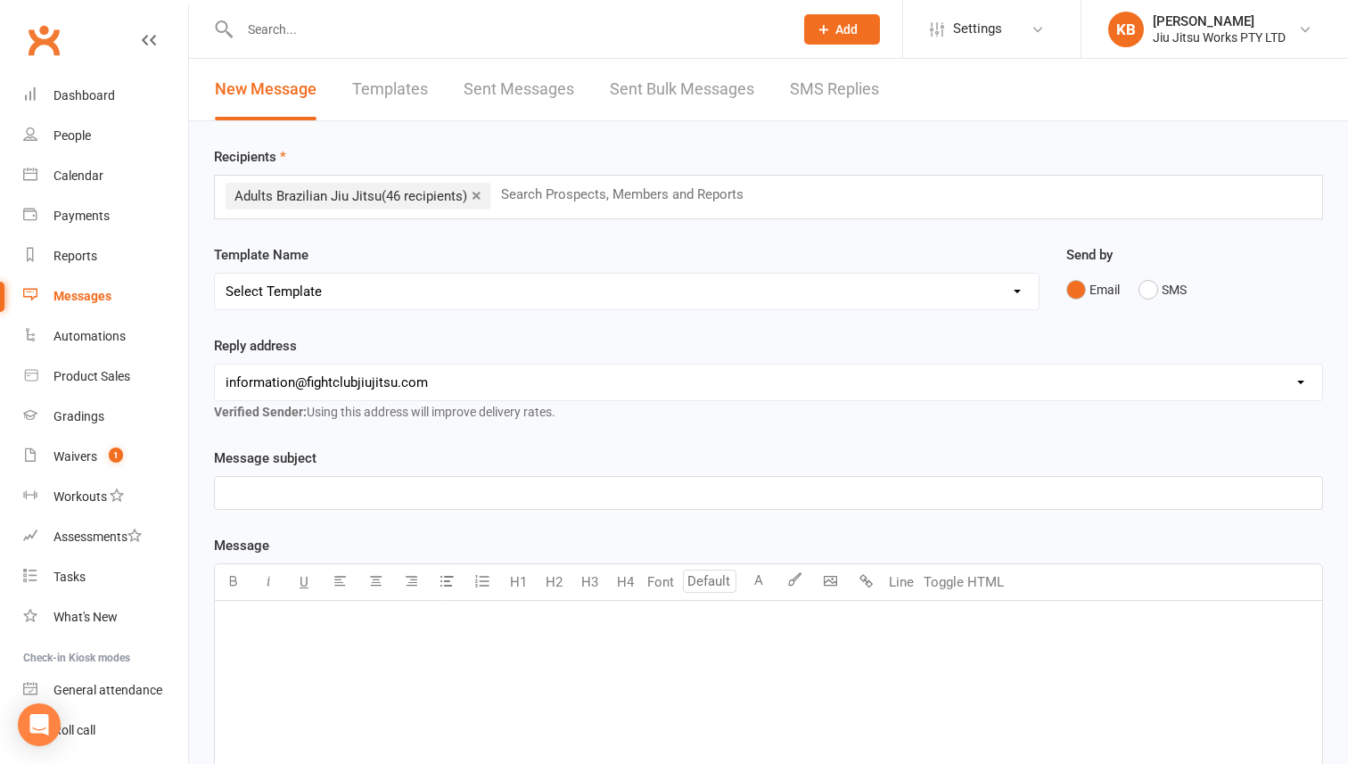
click at [410, 26] on input "text" at bounding box center [507, 29] width 547 height 25
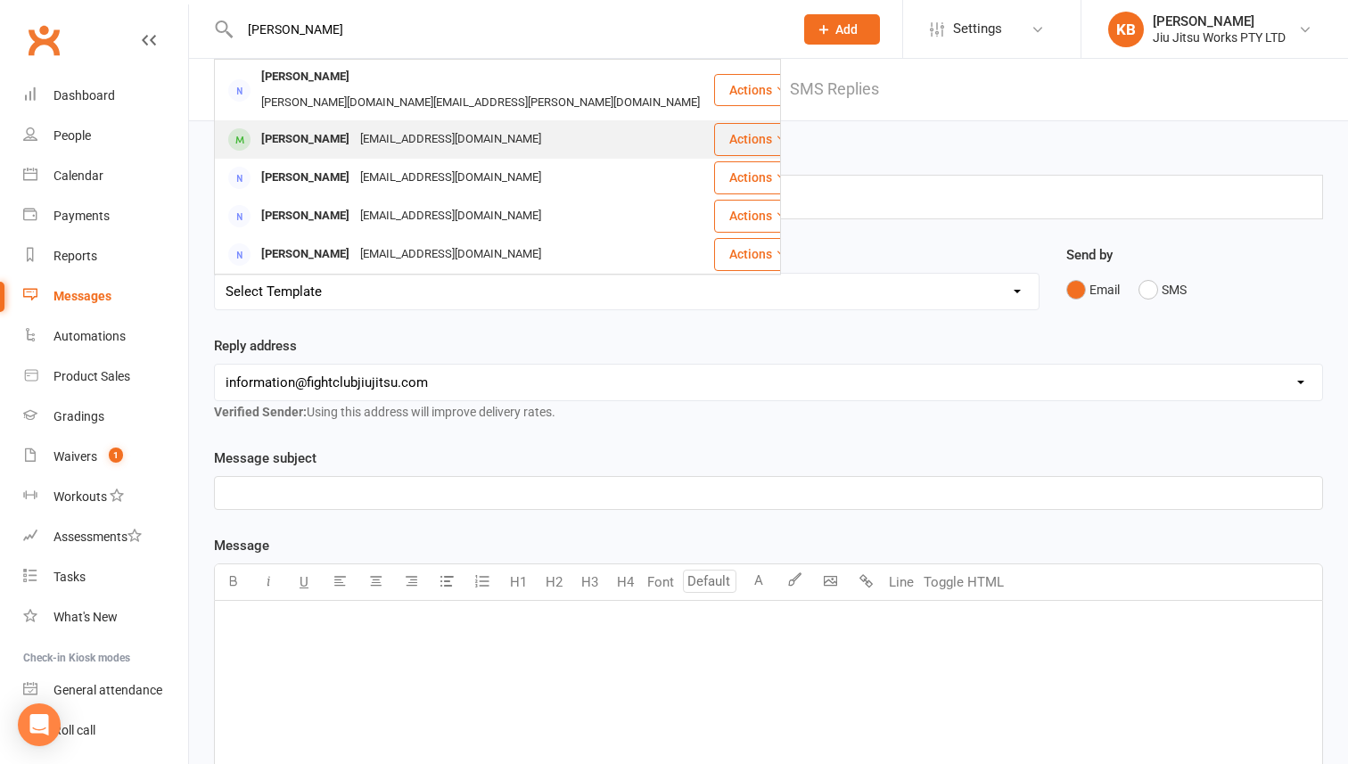
type input "anna"
click at [346, 127] on div "Anna-Rae Cridland" at bounding box center [305, 140] width 99 height 26
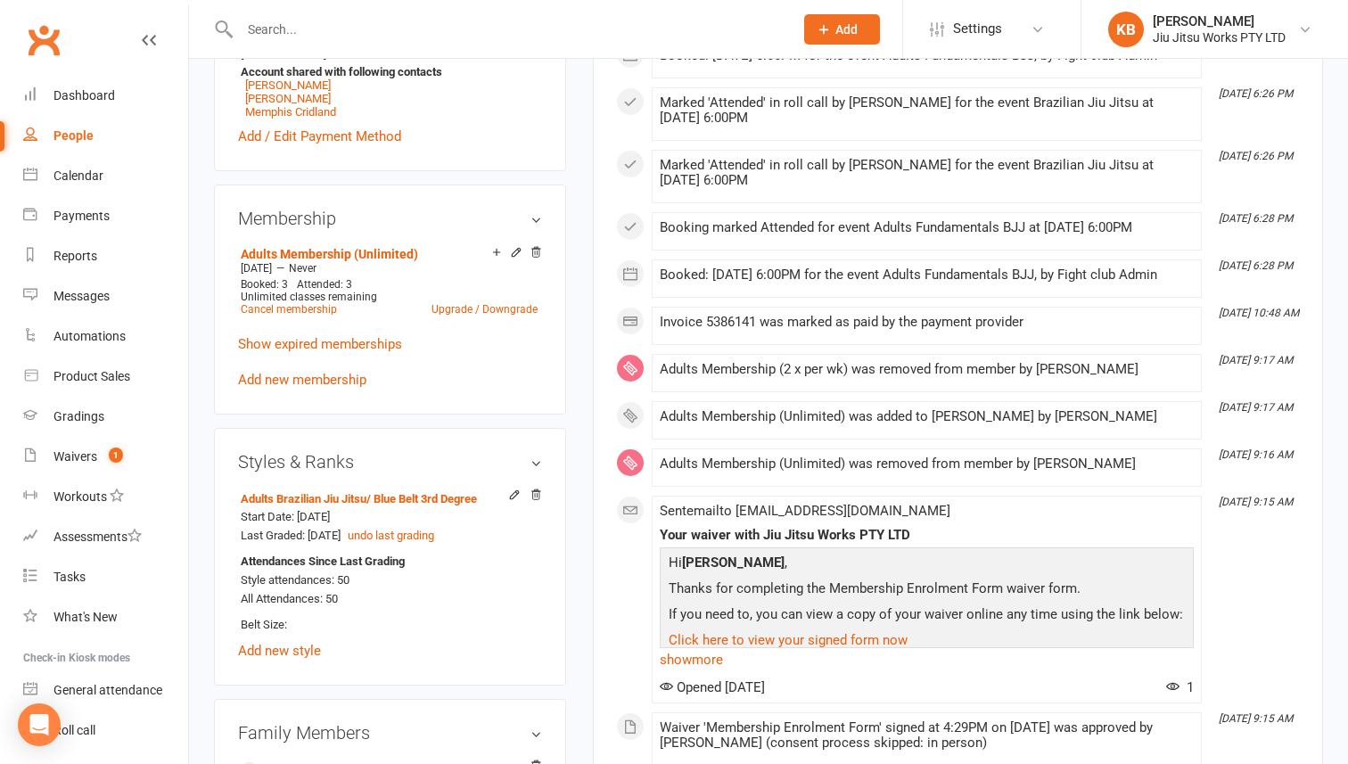
scroll to position [647, 0]
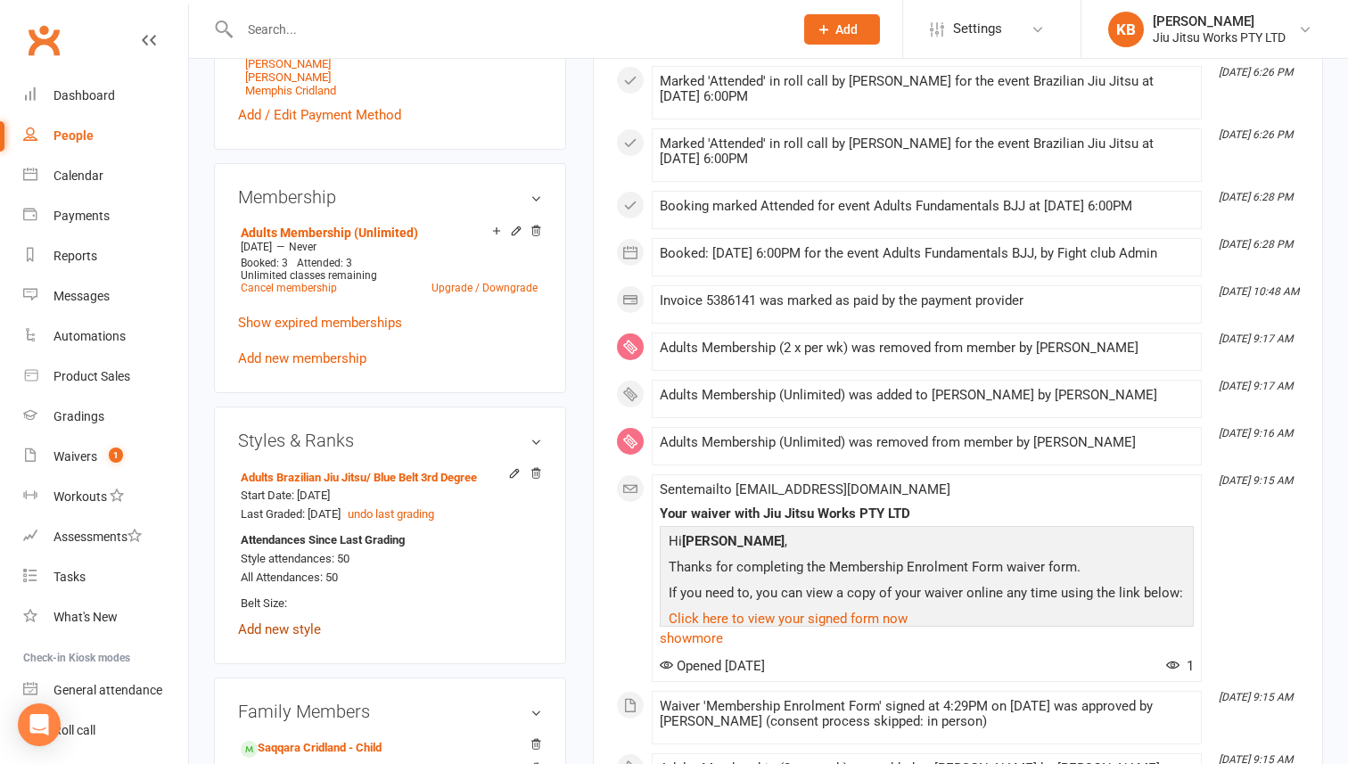
click at [307, 630] on link "Add new style" at bounding box center [279, 629] width 83 height 16
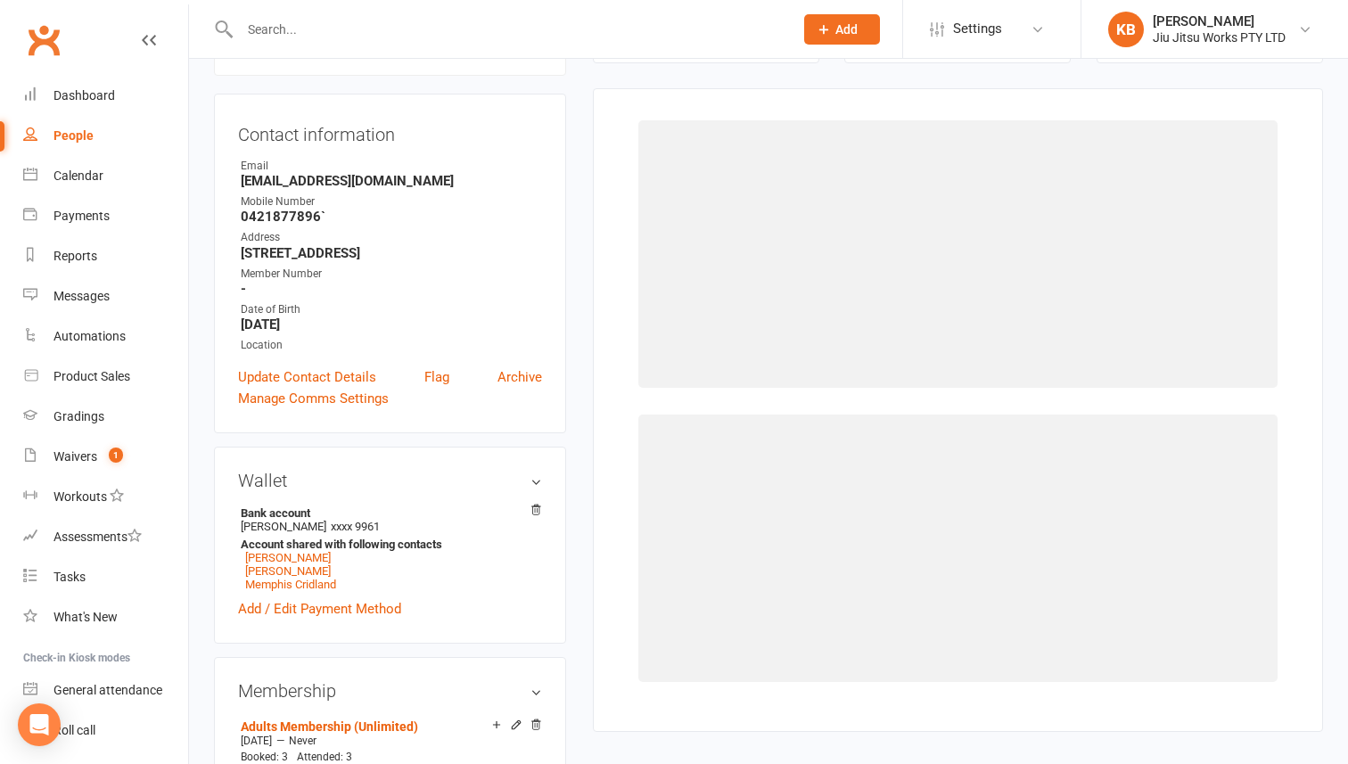
scroll to position [152, 0]
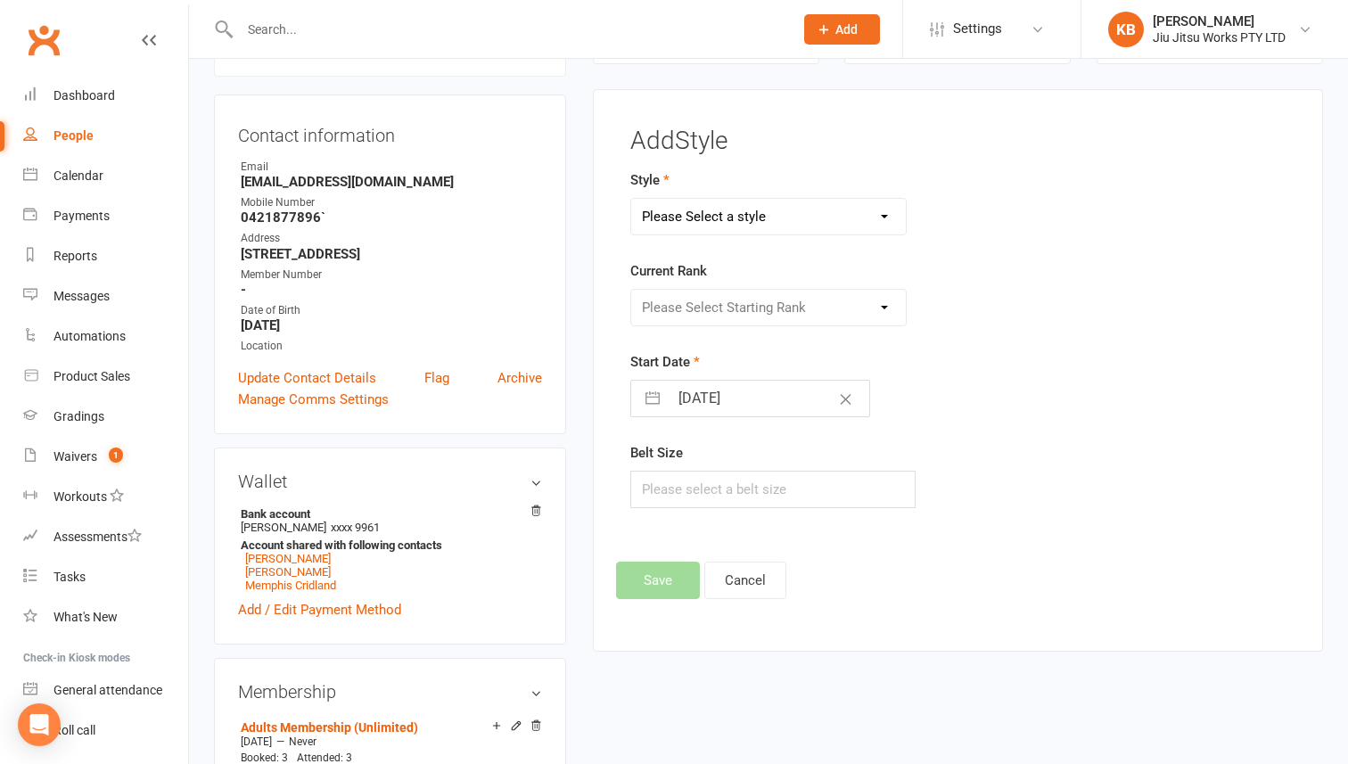
click at [778, 221] on select "Please Select a style Adults Brazilian Jiu Jitsu Kids 12+ Brazilian Jiu Jitsu K…" at bounding box center [768, 217] width 275 height 36
click at [702, 304] on div "Please Select Starting Rank" at bounding box center [768, 307] width 276 height 37
click at [751, 580] on button "Cancel" at bounding box center [745, 580] width 82 height 37
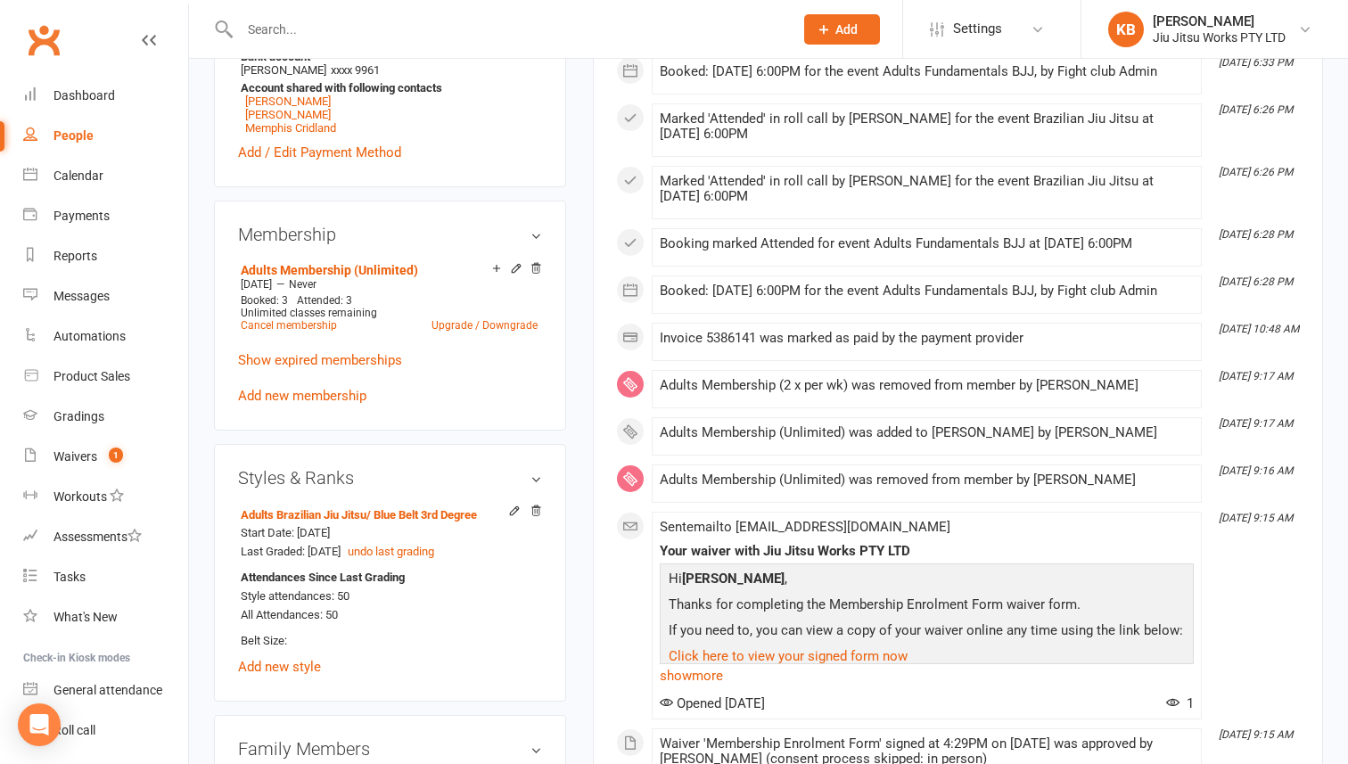
scroll to position [620, 0]
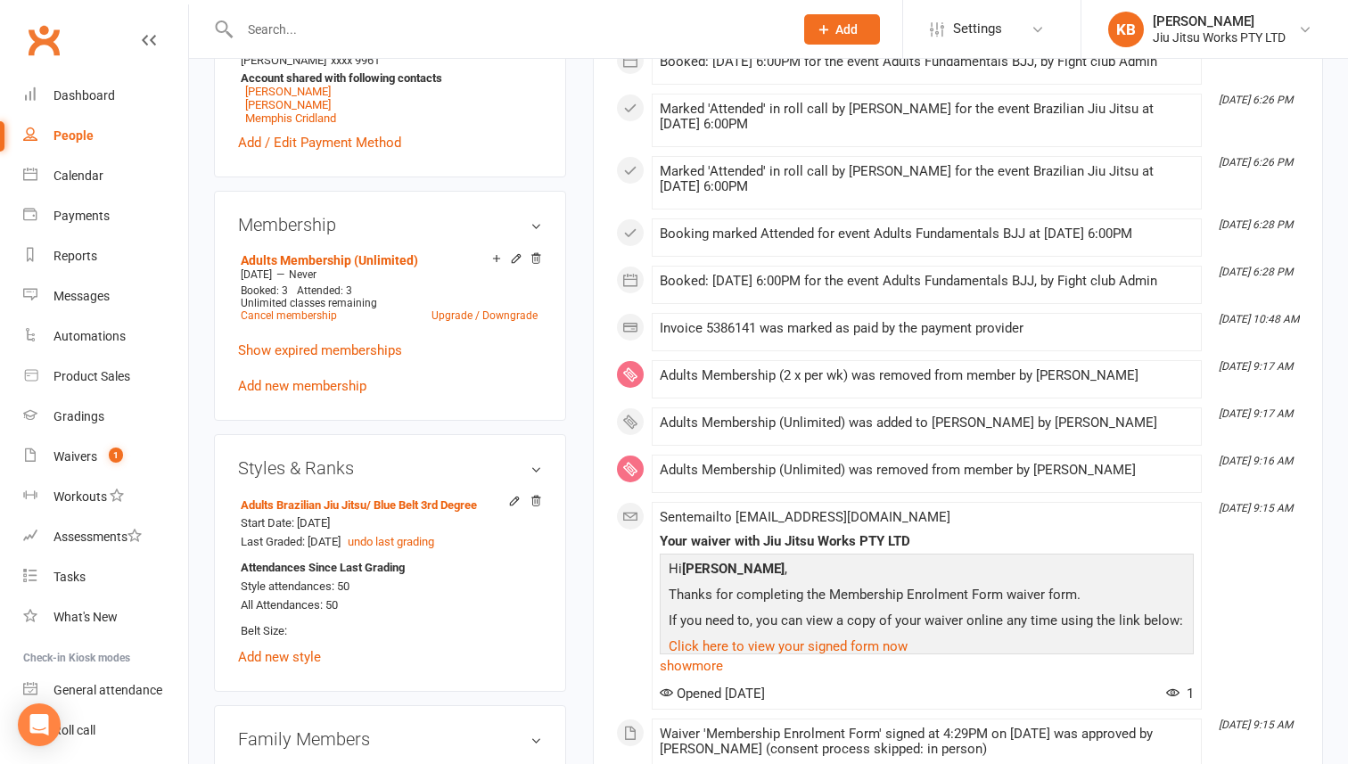
click at [479, 29] on input "text" at bounding box center [507, 29] width 547 height 25
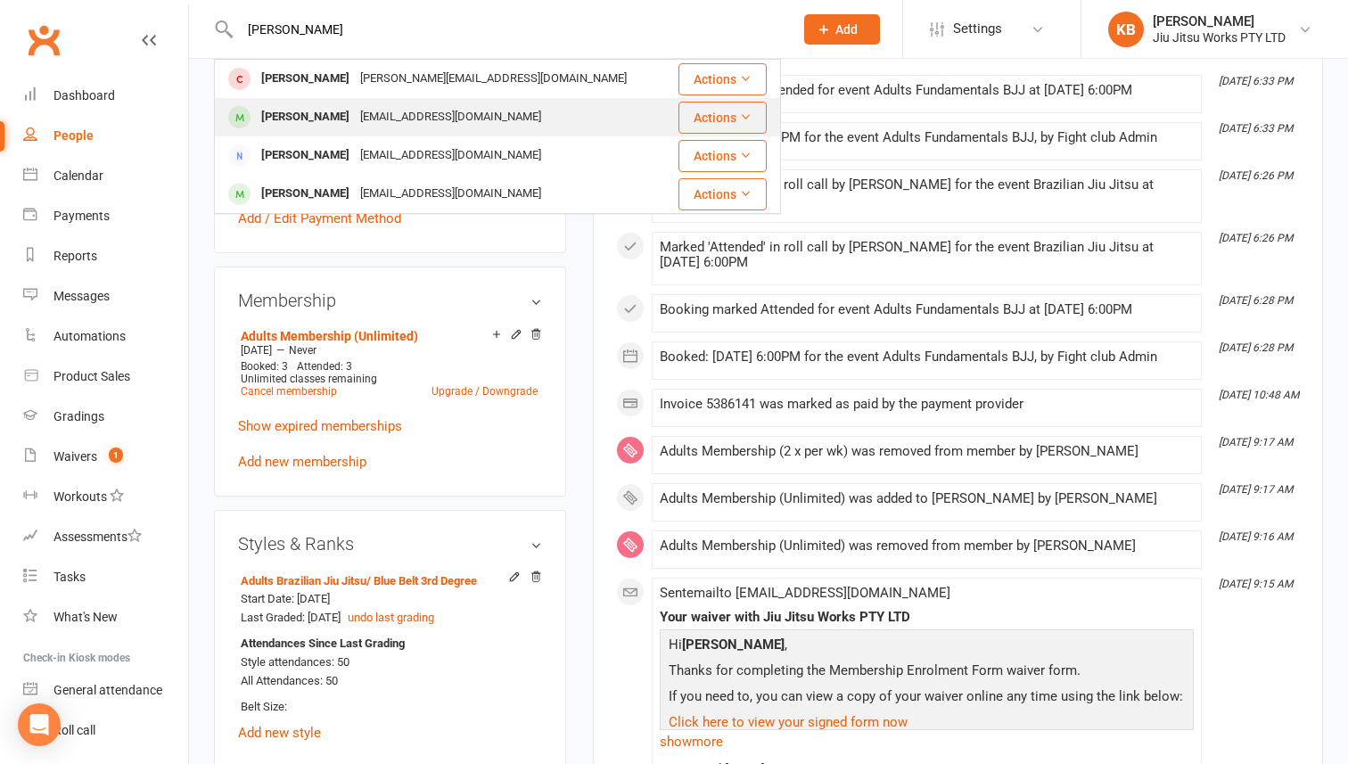
scroll to position [527, 0]
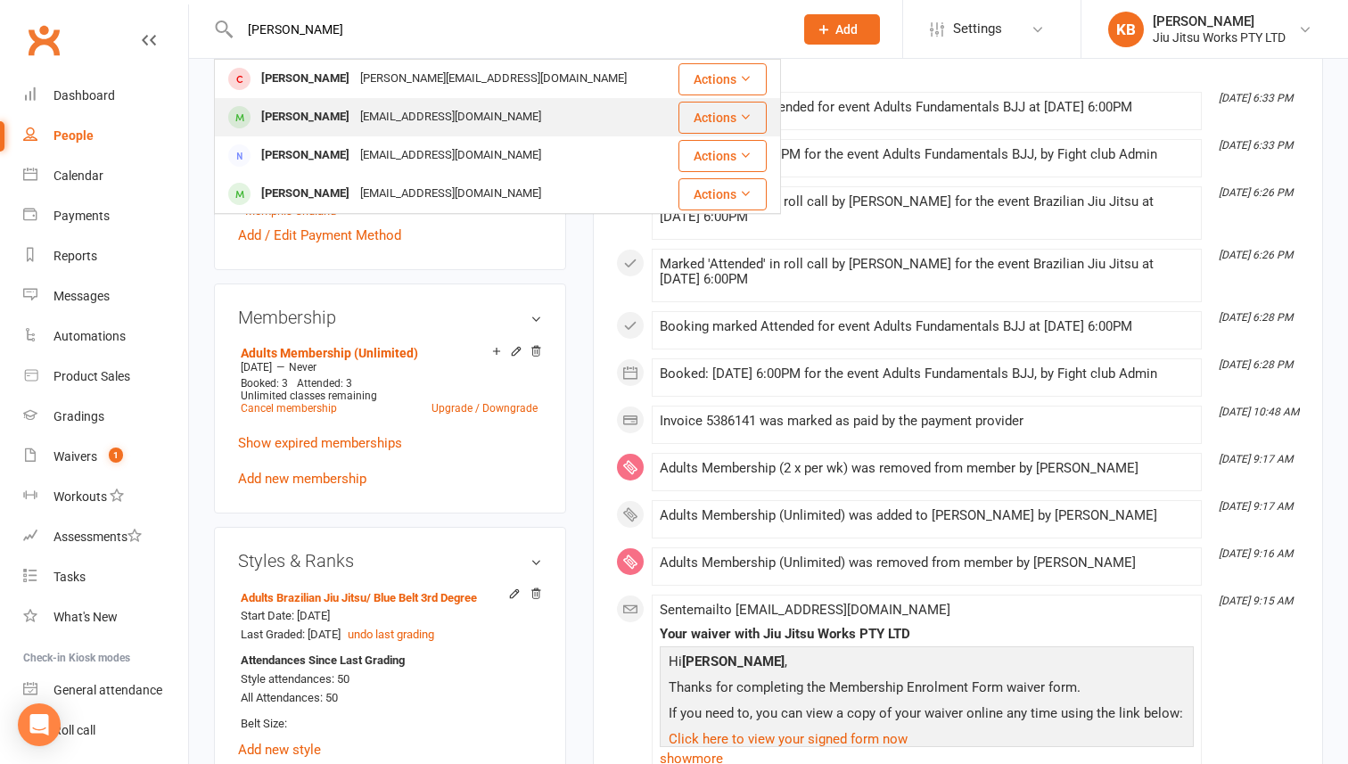
type input "justin"
click at [440, 119] on div "cyc5589@gmail.com" at bounding box center [451, 117] width 192 height 26
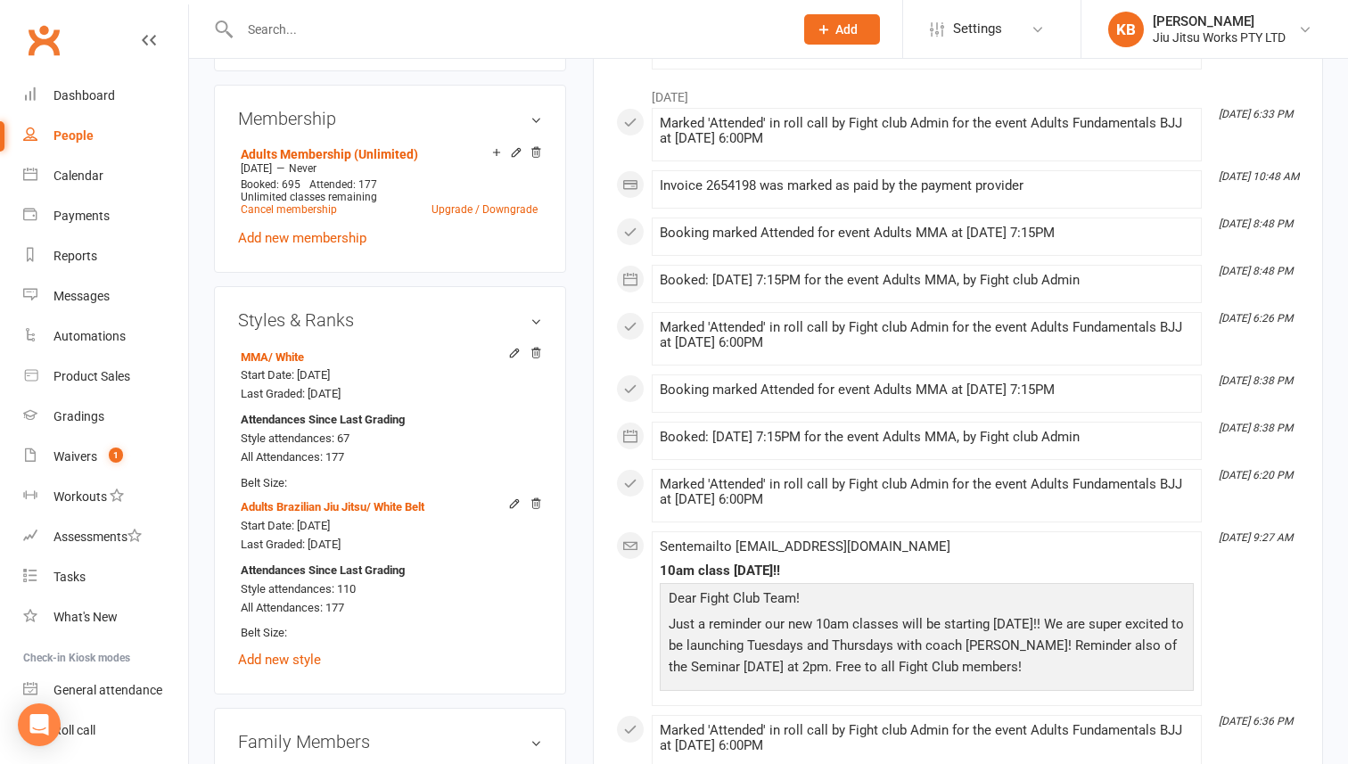
scroll to position [690, 0]
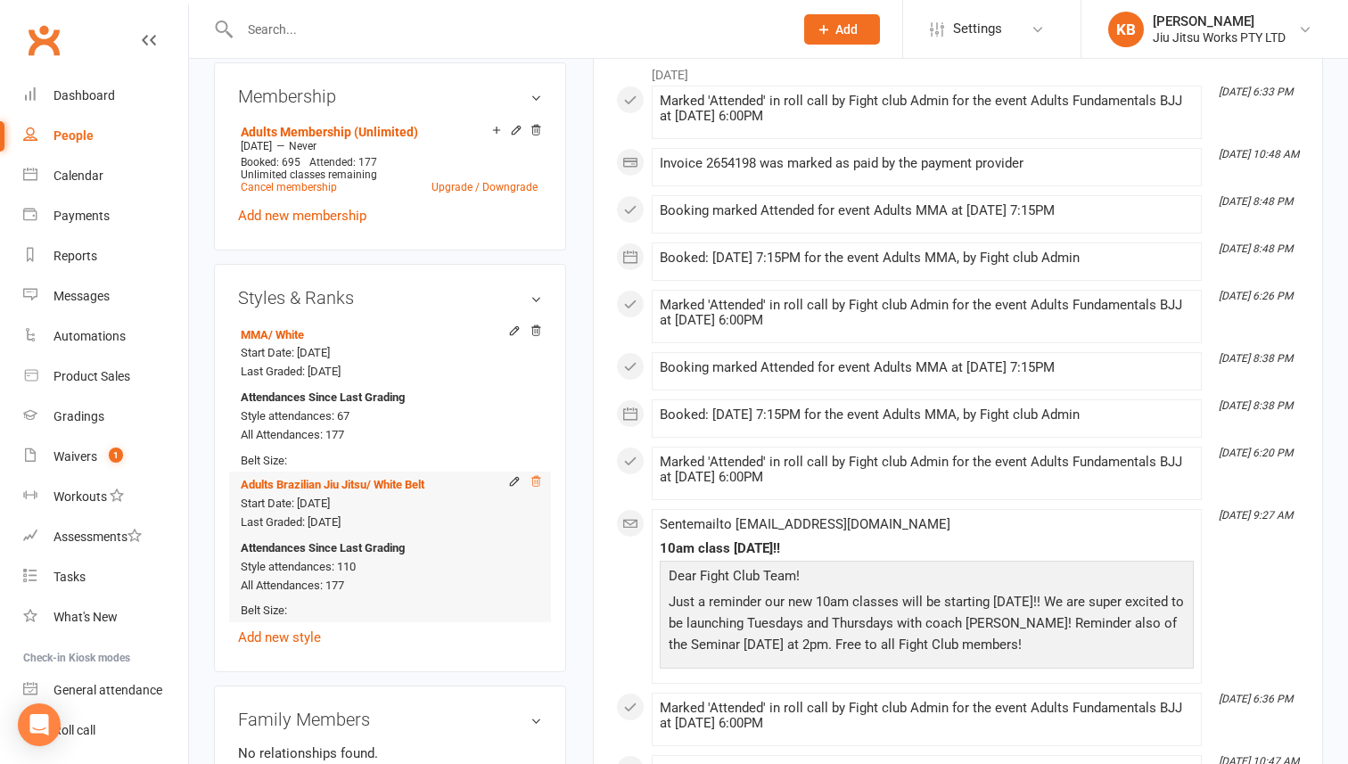
click at [535, 480] on icon at bounding box center [535, 481] width 9 height 10
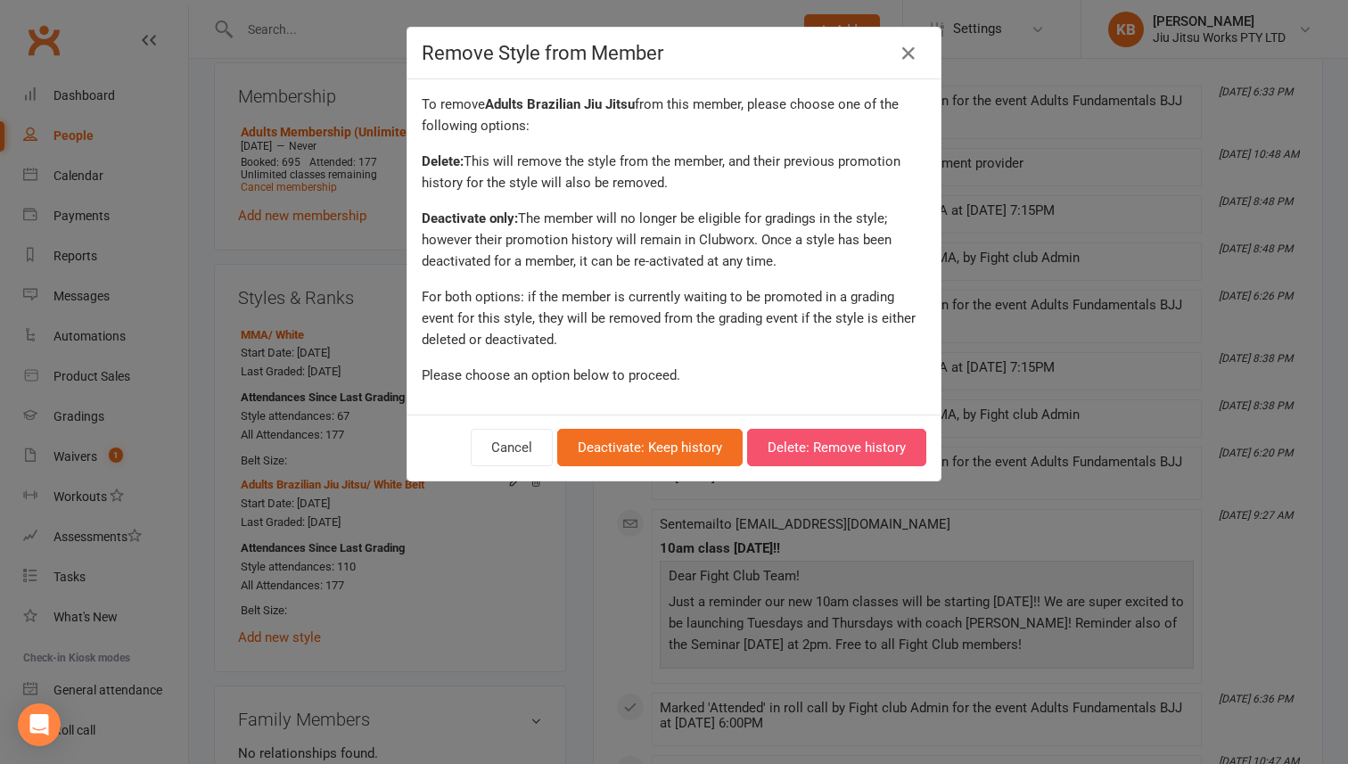
click at [812, 445] on button "Delete: Remove history" at bounding box center [836, 447] width 179 height 37
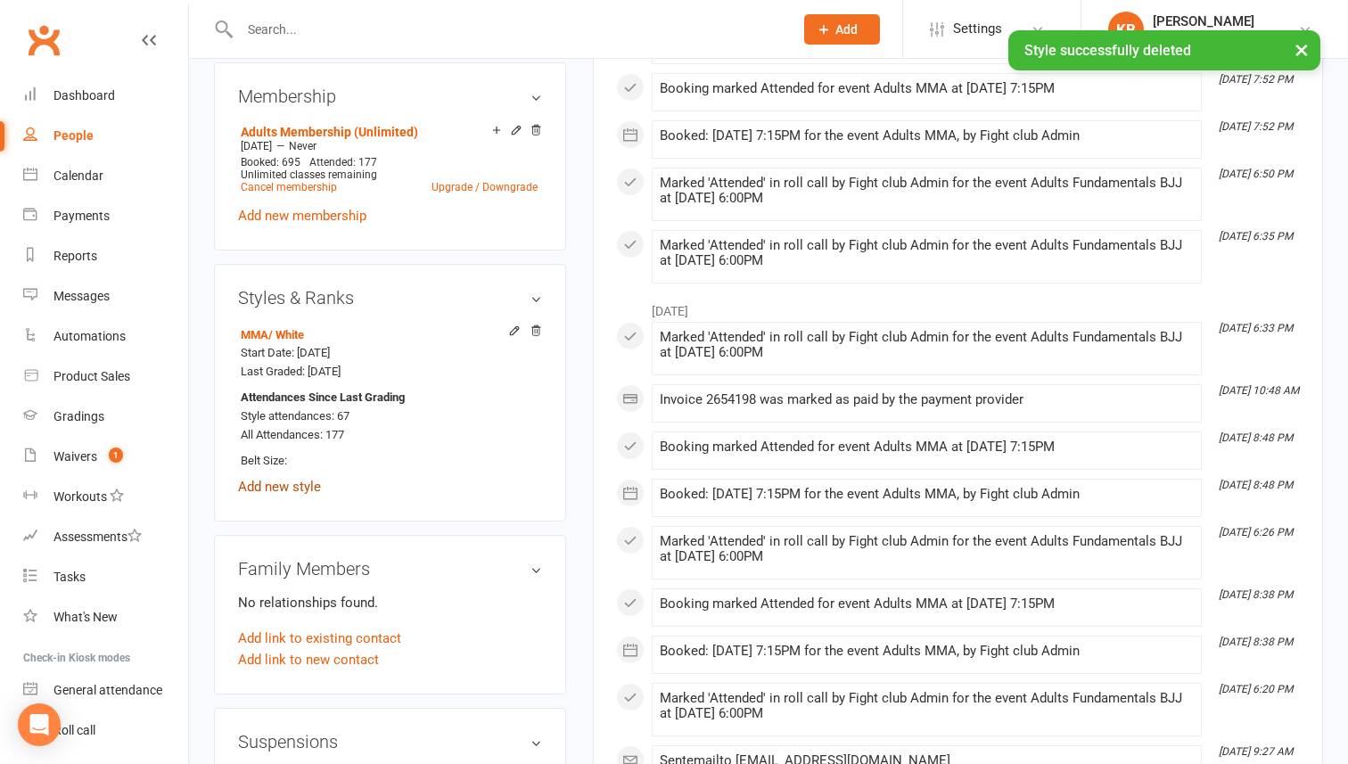
click at [284, 481] on link "Add new style" at bounding box center [279, 487] width 83 height 16
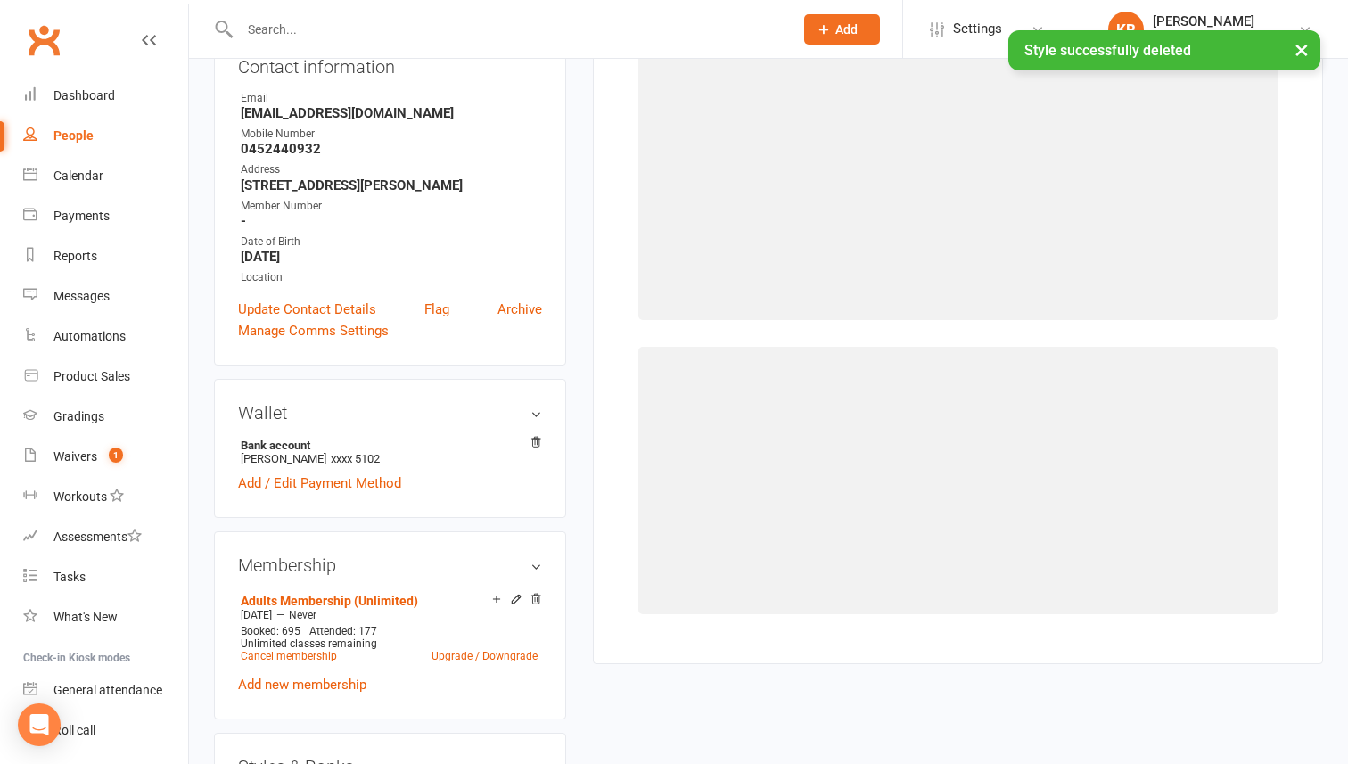
scroll to position [152, 0]
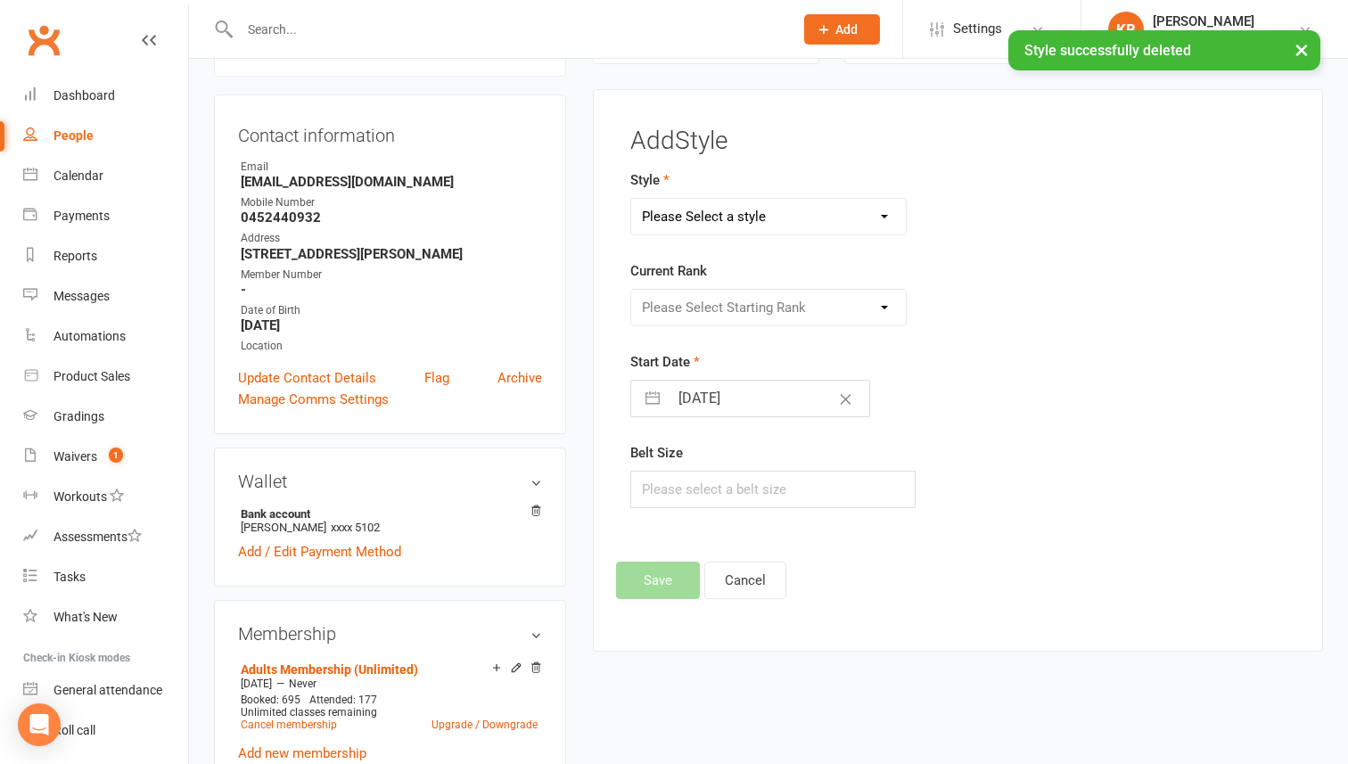
click at [717, 218] on select "Please Select a style Adults Brazilian Jiu Jitsu Kids 12+ Brazilian Jiu Jitsu K…" at bounding box center [768, 217] width 275 height 36
select select "1539"
click at [723, 304] on select "Please Select Starting Rank White Belt White Belt 1st Degree White Belt 2nd Deg…" at bounding box center [768, 308] width 275 height 36
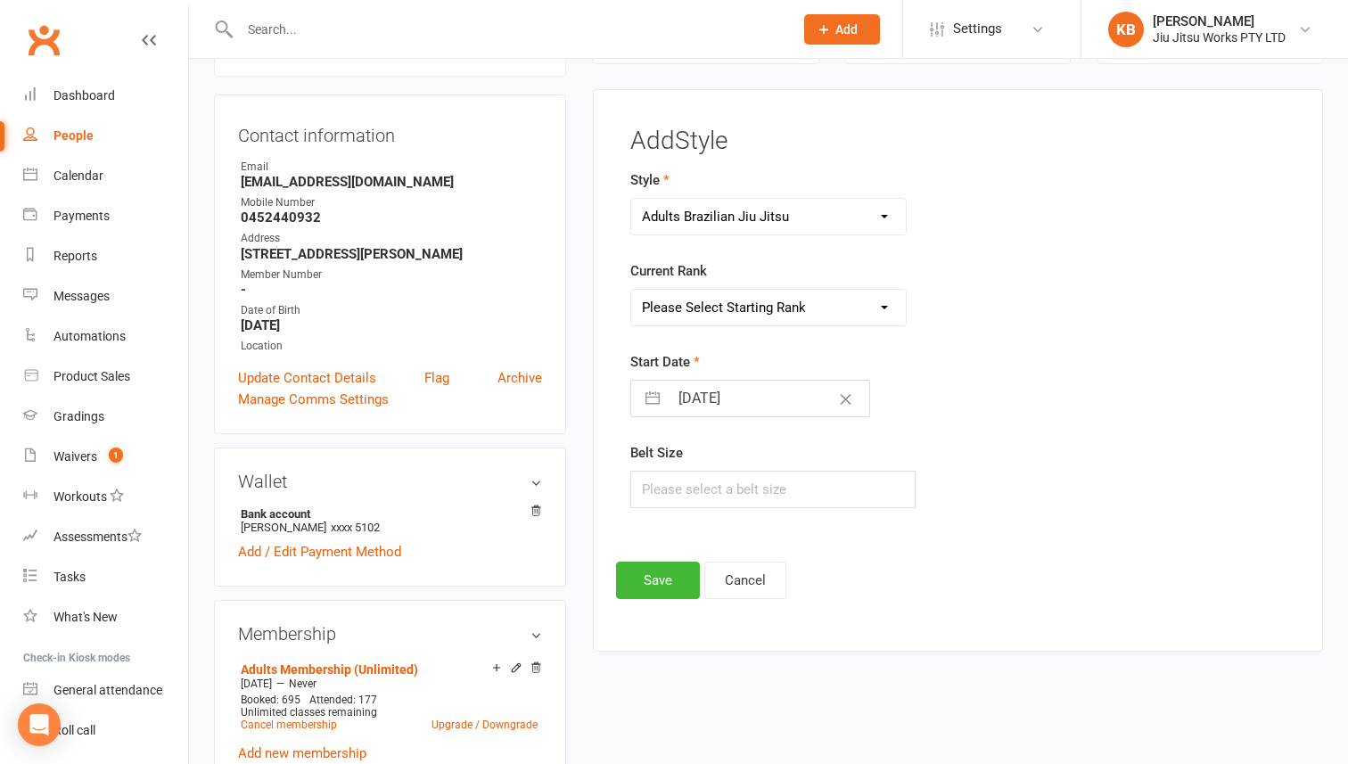
select select "14904"
click at [643, 594] on button "Save" at bounding box center [658, 580] width 84 height 37
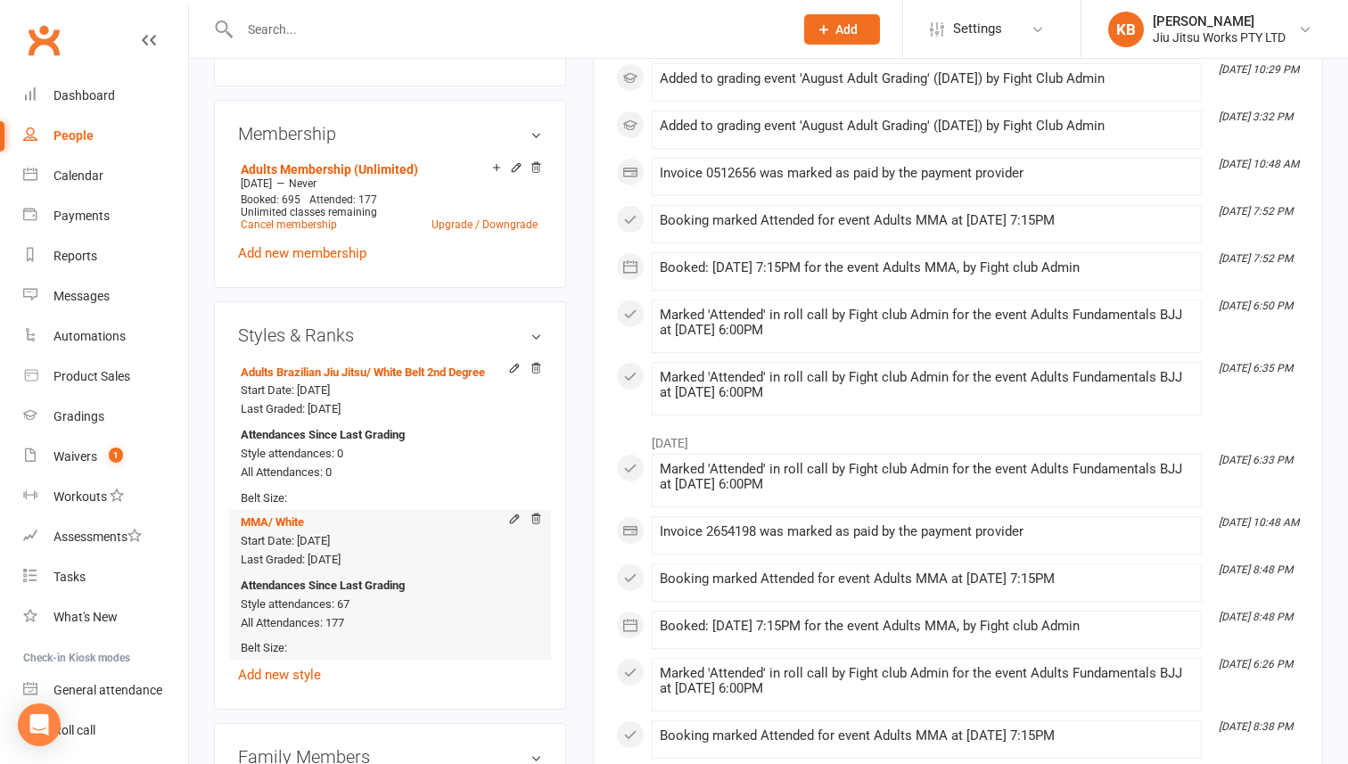
scroll to position [663, 0]
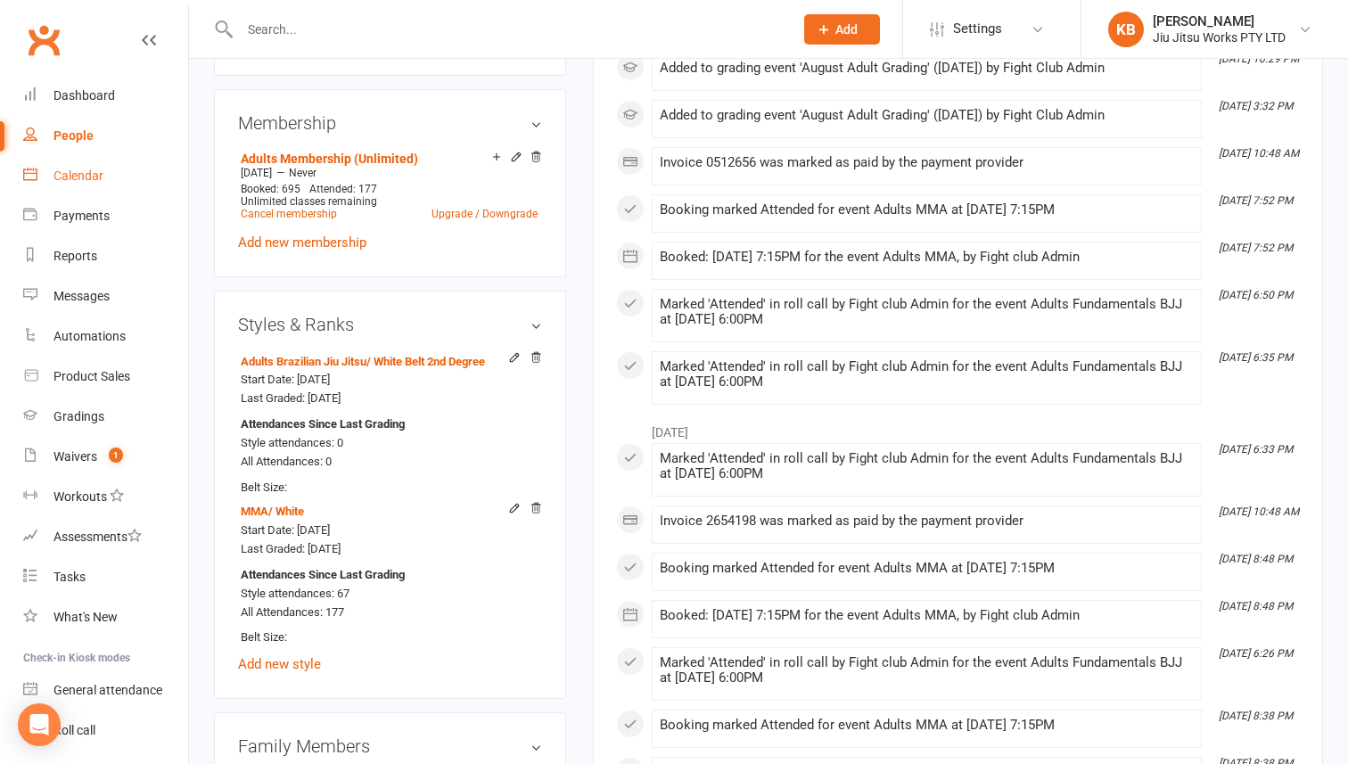
click at [68, 180] on div "Calendar" at bounding box center [78, 176] width 50 height 14
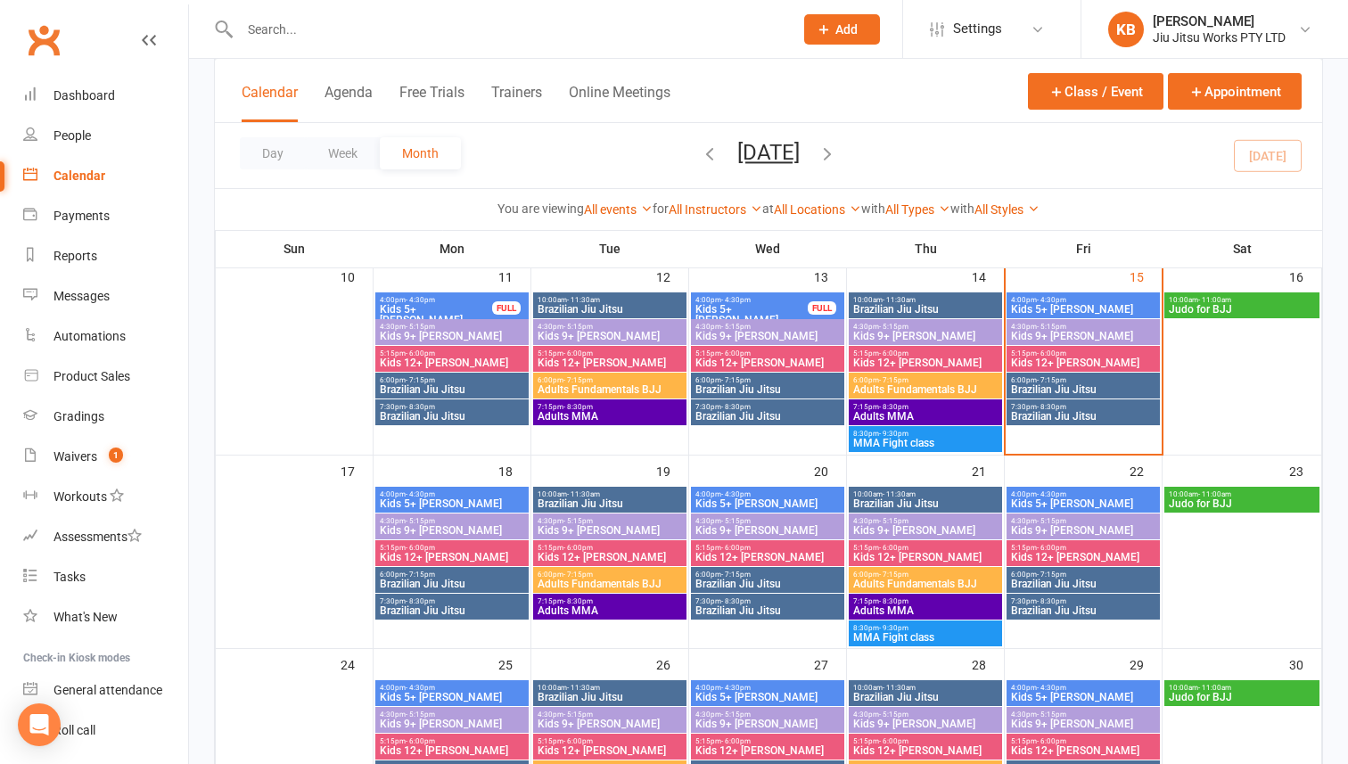
scroll to position [466, 0]
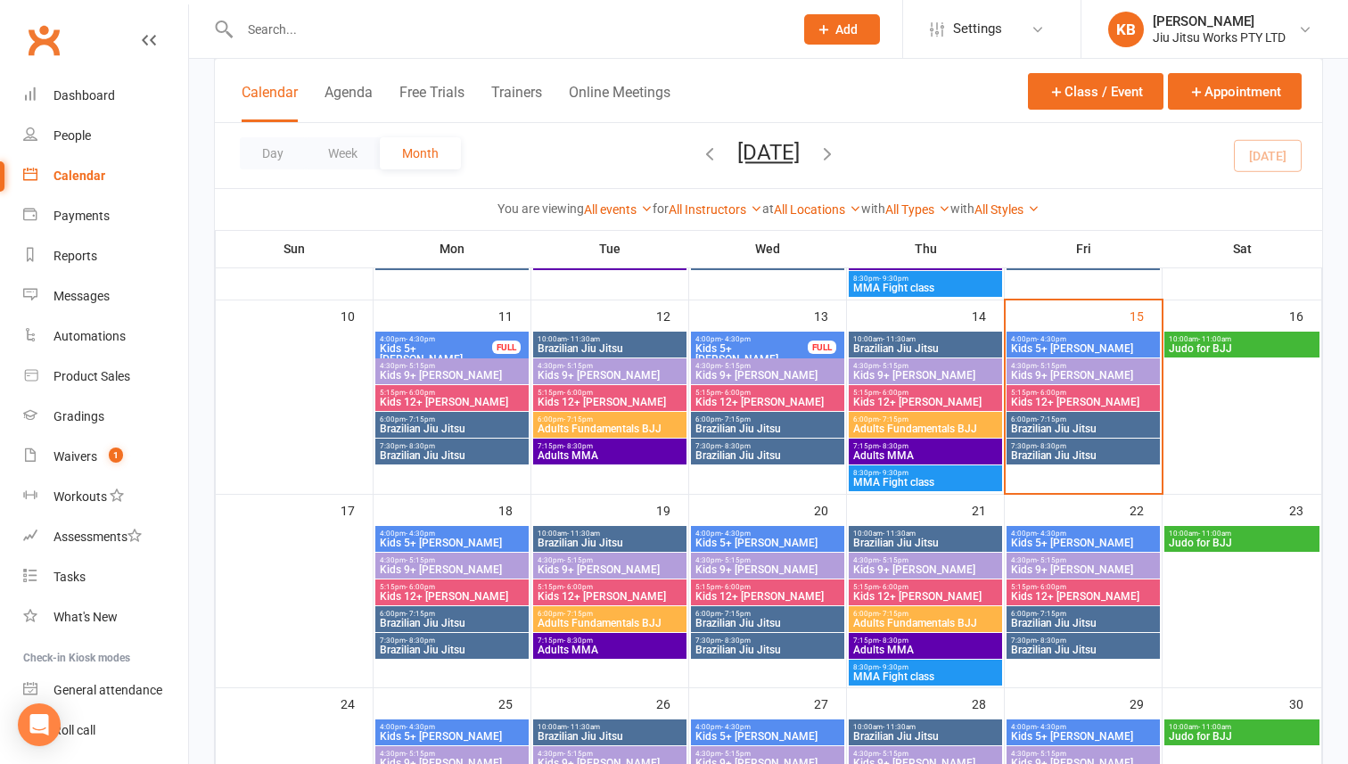
click at [1075, 450] on span "Brazilian Jiu Jitsu" at bounding box center [1083, 455] width 146 height 11
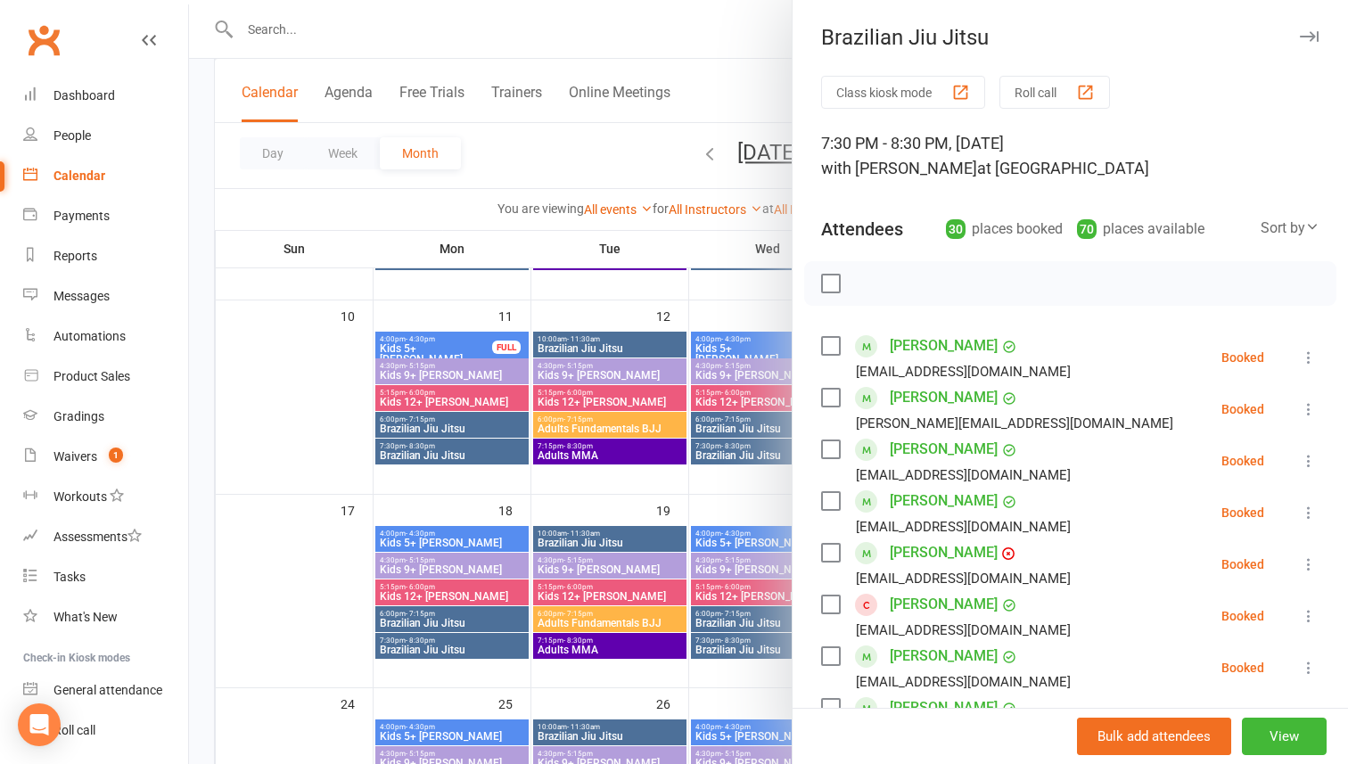
click at [1093, 96] on div "button" at bounding box center [1085, 92] width 19 height 19
